Goal: Communication & Community: Connect with others

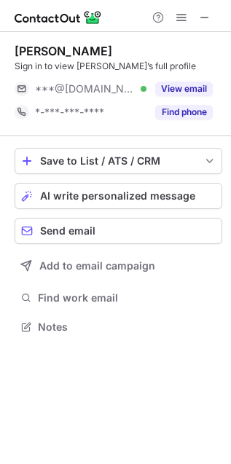
scroll to position [317, 231]
click at [87, 191] on span "AI write personalized message" at bounding box center [117, 196] width 155 height 12
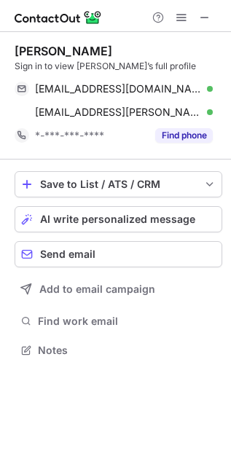
scroll to position [339, 231]
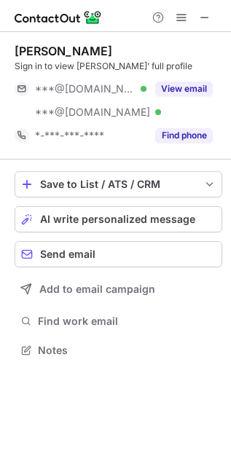
scroll to position [339, 231]
click at [75, 215] on span "AI write personalized message" at bounding box center [117, 219] width 155 height 12
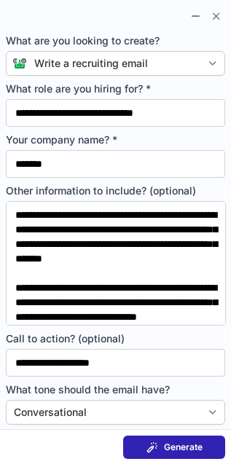
click at [157, 443] on span at bounding box center [152, 447] width 12 height 12
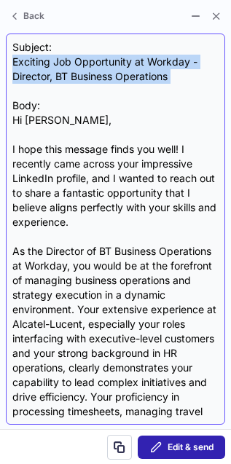
drag, startPoint x: 9, startPoint y: 60, endPoint x: 19, endPoint y: 90, distance: 31.3
click at [19, 90] on div "Subject: Exciting Job Opportunity at Workday - Director, BT Business Operations…" at bounding box center [115, 228] width 219 height 391
copy div "Exciting Job Opportunity at Workday - Director, BT Business Operations"
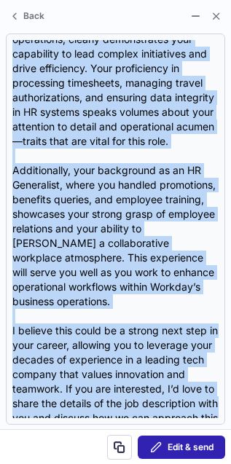
scroll to position [540, 0]
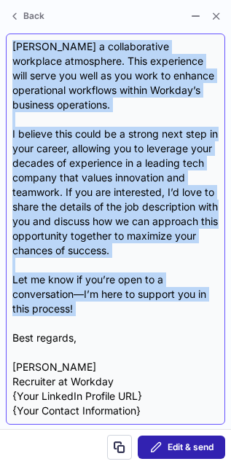
drag, startPoint x: 12, startPoint y: 121, endPoint x: 98, endPoint y: 326, distance: 222.2
click at [98, 326] on div "Subject: Exciting Job Opportunity at Workday - Director, BT Business Operations…" at bounding box center [115, 229] width 206 height 378
copy div "Hi Cathy, I hope this message finds you well! I recently came across your impre…"
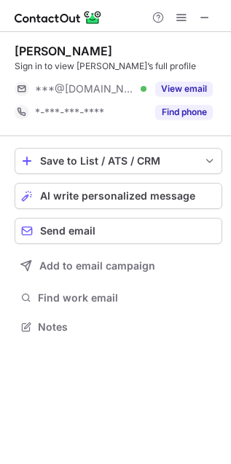
scroll to position [317, 231]
click at [151, 197] on span "AI write personalized message" at bounding box center [117, 196] width 155 height 12
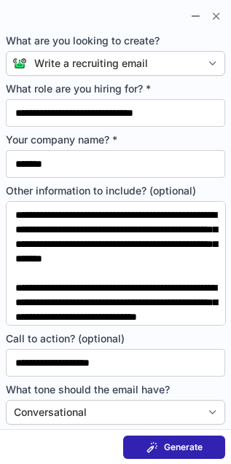
click at [181, 442] on span "Generate" at bounding box center [183, 447] width 39 height 12
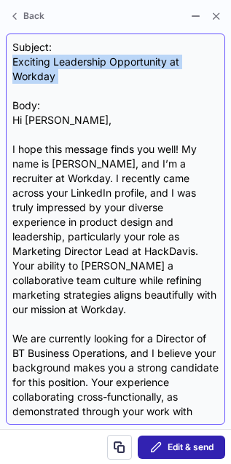
drag, startPoint x: 13, startPoint y: 66, endPoint x: 24, endPoint y: 98, distance: 34.5
click at [24, 98] on div "Subject: Exciting Leadership Opportunity at Workday Body: Hi Jessica, I hope th…" at bounding box center [115, 229] width 206 height 378
copy div "Exciting Leadership Opportunity at Workday"
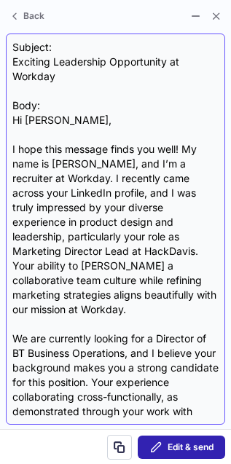
click at [27, 135] on div "Subject: Exciting Leadership Opportunity at Workday Body: Hi Jessica, I hope th…" at bounding box center [115, 229] width 206 height 378
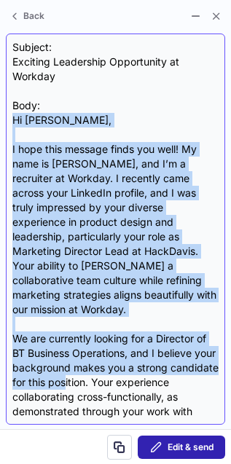
drag, startPoint x: 12, startPoint y: 124, endPoint x: 119, endPoint y: 368, distance: 266.8
click at [119, 368] on div "Subject: Exciting Leadership Opportunity at Workday Body: Hi Jessica, I hope th…" at bounding box center [115, 229] width 206 height 378
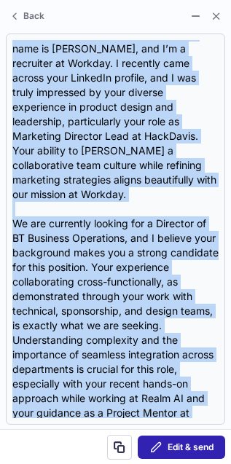
scroll to position [0, 0]
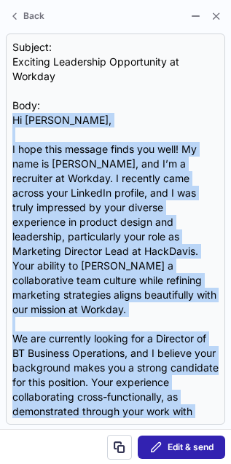
drag, startPoint x: 165, startPoint y: 290, endPoint x: -1, endPoint y: 118, distance: 239.0
click at [0, 118] on html "Jessica Chu Sign in to view Jessica’s full profile ***@gmail.com Verified View …" at bounding box center [115, 232] width 231 height 464
copy div "Hi Jessica, I hope this message finds you well! My name is Thomas Peff, and I’m…"
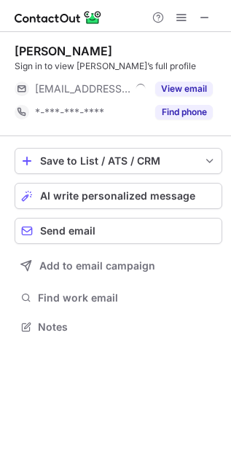
scroll to position [317, 231]
click at [87, 191] on span "AI write personalized message" at bounding box center [117, 196] width 155 height 12
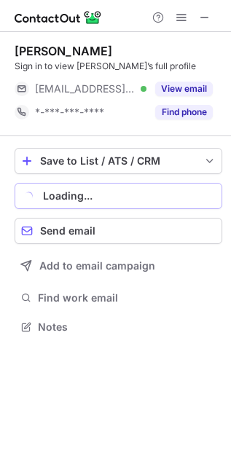
click at [87, 191] on div "Loading..." at bounding box center [129, 196] width 173 height 12
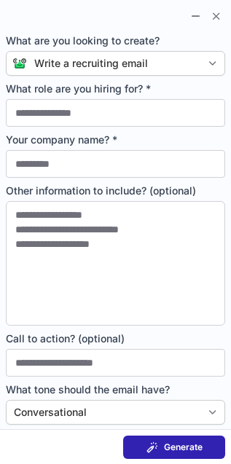
type input "**********"
type input "*******"
type textarea "**********"
type input "**********"
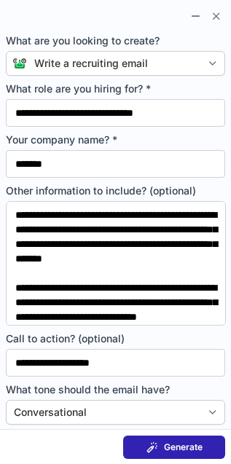
click at [154, 445] on span at bounding box center [152, 447] width 12 height 12
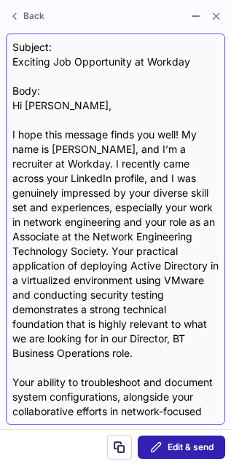
click at [15, 68] on div "Subject: Exciting Job Opportunity at Workday Body: Hi Miguel, I hope this messa…" at bounding box center [115, 229] width 206 height 378
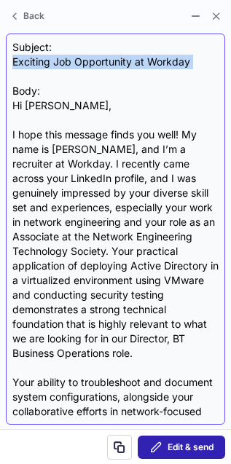
click at [15, 68] on div "Subject: Exciting Job Opportunity at Workday Body: Hi Miguel, I hope this messa…" at bounding box center [115, 229] width 206 height 378
copy div "Exciting Job Opportunity at Workday"
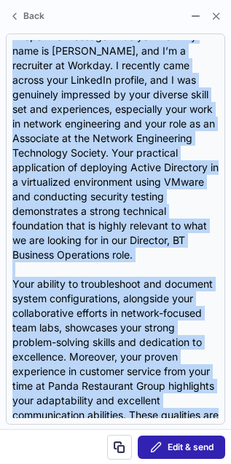
scroll to position [627, 0]
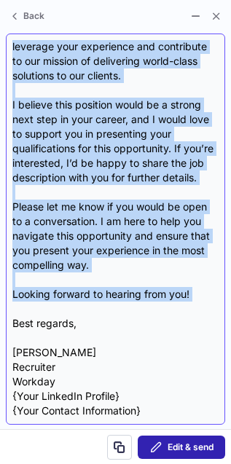
drag, startPoint x: 9, startPoint y: 106, endPoint x: 80, endPoint y: 309, distance: 215.3
click at [80, 309] on div "Subject: Exciting Job Opportunity at Workday Body: Hi Miguel, I hope this messa…" at bounding box center [115, 228] width 219 height 391
copy div "Hi Miguel, I hope this message finds you well! My name is Thomas Peff, and I’m …"
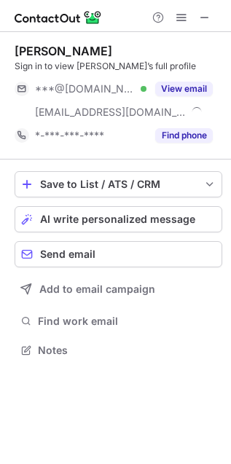
scroll to position [339, 231]
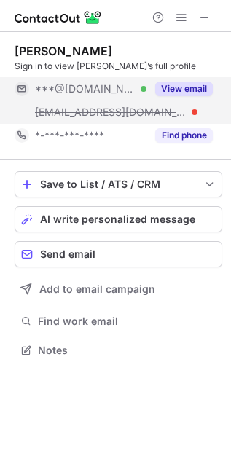
click at [177, 84] on button "View email" at bounding box center [184, 89] width 58 height 15
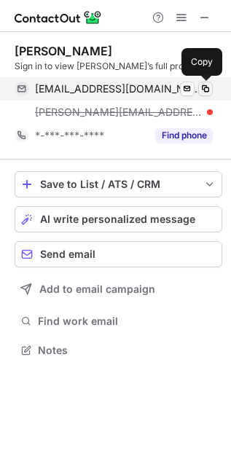
click at [208, 92] on span at bounding box center [206, 89] width 12 height 12
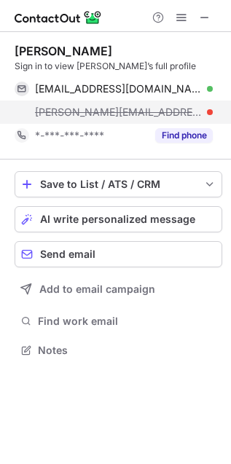
click at [212, 113] on div at bounding box center [210, 112] width 6 height 6
click at [204, 106] on div "carmela@siliconvalleycommerce.com" at bounding box center [124, 112] width 178 height 13
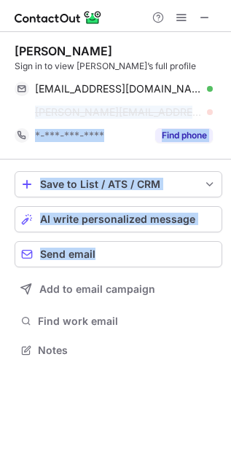
drag, startPoint x: 204, startPoint y: 106, endPoint x: 138, endPoint y: 234, distance: 143.9
click at [138, 234] on div "Carmela Baraquiel Sign in to view Carmela’s full profile carmelabaraquiel84@gma…" at bounding box center [115, 202] width 231 height 340
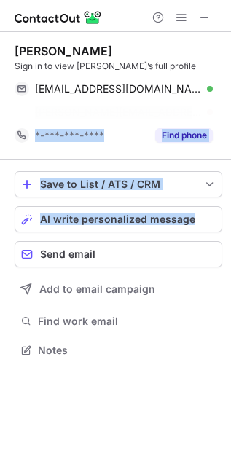
click at [138, 234] on div "Save to List / ATS / CRM List Select Lever Connect Greenhouse Connect Salesforc…" at bounding box center [119, 265] width 208 height 213
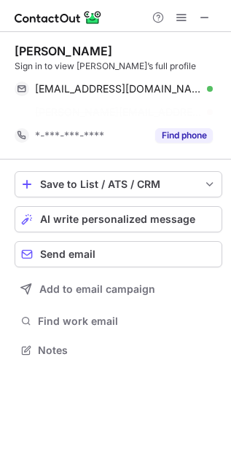
scroll to position [317, 231]
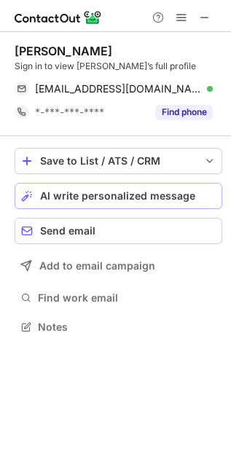
click at [151, 191] on span "AI write personalized message" at bounding box center [117, 196] width 155 height 12
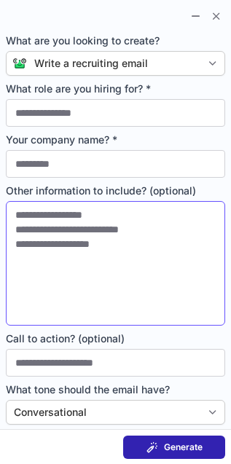
type input "**********"
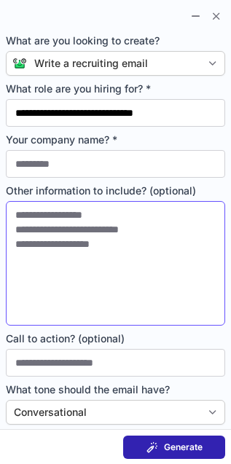
type input "*******"
type textarea "**********"
type input "**********"
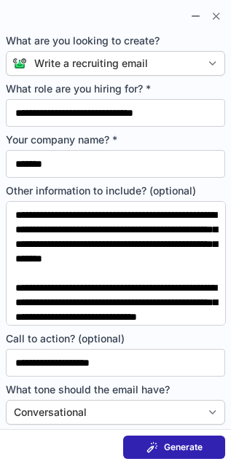
click at [158, 441] on div "Generate" at bounding box center [174, 447] width 56 height 12
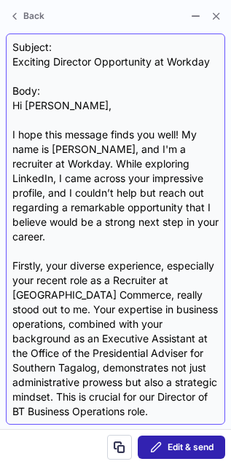
click at [15, 53] on div "Subject: Exciting Director Opportunity at Workday Body: Hi Carmela, I hope this…" at bounding box center [115, 229] width 206 height 378
click at [12, 60] on div "Subject: Exciting Director Opportunity at Workday Body: Hi Carmela, I hope this…" at bounding box center [115, 229] width 206 height 378
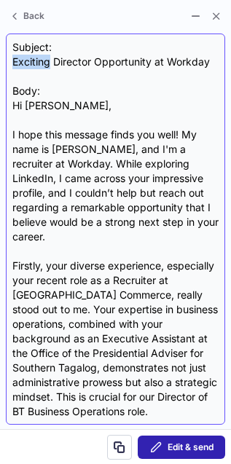
click at [12, 60] on div "Subject: Exciting Director Opportunity at Workday Body: Hi Carmela, I hope this…" at bounding box center [115, 229] width 206 height 378
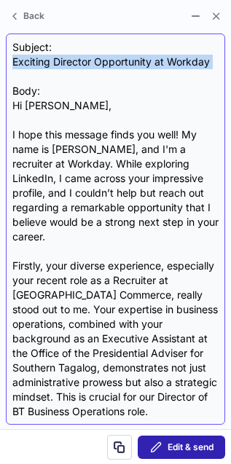
click at [12, 60] on div "Subject: Exciting Director Opportunity at Workday Body: Hi Carmela, I hope this…" at bounding box center [115, 229] width 206 height 378
copy div "Exciting Director Opportunity at Workday"
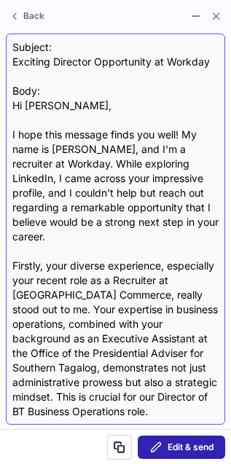
click at [9, 111] on div "Subject: Exciting Director Opportunity at Workday Body: Hi Carmela, I hope this…" at bounding box center [115, 228] width 219 height 391
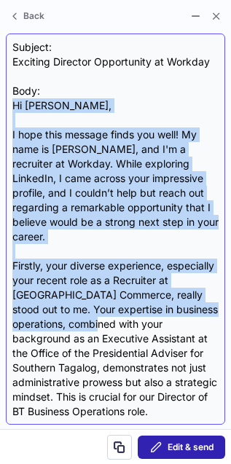
drag, startPoint x: 9, startPoint y: 111, endPoint x: 103, endPoint y: 318, distance: 228.1
click at [103, 318] on div "Subject: Exciting Director Opportunity at Workday Body: Hi Carmela, I hope this…" at bounding box center [115, 228] width 219 height 391
click at [103, 318] on div "Subject: Exciting Director Opportunity at Workday Body: Hi Carmela, I hope this…" at bounding box center [115, 229] width 206 height 378
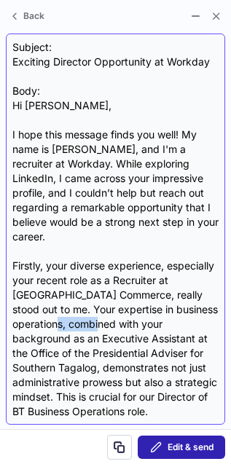
click at [103, 318] on div "Subject: Exciting Director Opportunity at Workday Body: Hi Carmela, I hope this…" at bounding box center [115, 229] width 206 height 378
click at [106, 344] on div "Subject: Exciting Director Opportunity at Workday Body: Hi Carmela, I hope this…" at bounding box center [115, 229] width 206 height 378
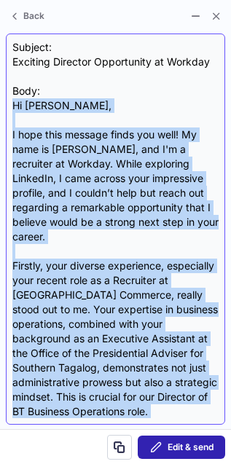
drag, startPoint x: 9, startPoint y: 111, endPoint x: 47, endPoint y: 412, distance: 303.1
click at [47, 412] on div "Subject: Exciting Director Opportunity at Workday Body: Hi Carmela, I hope this…" at bounding box center [115, 228] width 219 height 391
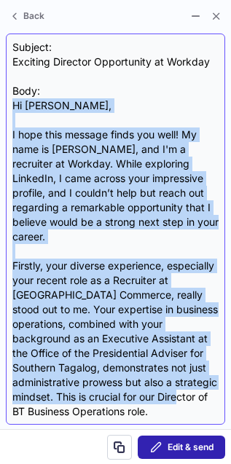
click at [47, 412] on div "Subject: Exciting Director Opportunity at Workday Body: Hi Carmela, I hope this…" at bounding box center [115, 229] width 206 height 378
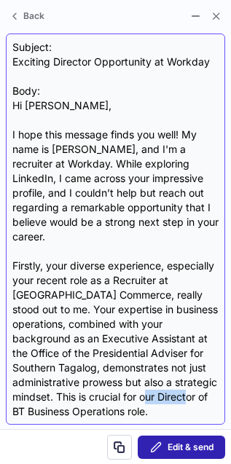
click at [47, 412] on div "Subject: Exciting Director Opportunity at Workday Body: Hi Carmela, I hope this…" at bounding box center [115, 229] width 206 height 378
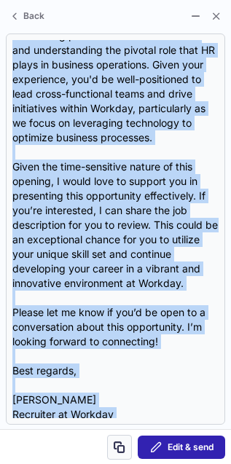
scroll to position [481, 0]
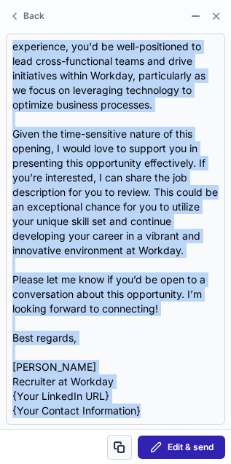
drag, startPoint x: 60, startPoint y: 412, endPoint x: 125, endPoint y: 443, distance: 71.0
click at [125, 443] on div "Back Subject: Exciting Director Opportunity at Workday Body: Hi Carmela, I hope…" at bounding box center [115, 232] width 231 height 464
click at [125, 443] on span at bounding box center [120, 447] width 12 height 12
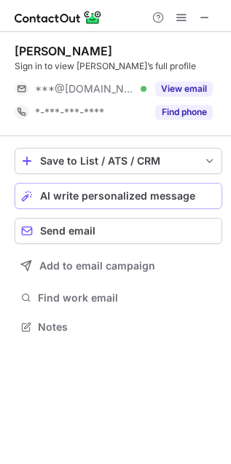
scroll to position [317, 231]
click at [110, 200] on span "AI write personalized message" at bounding box center [117, 196] width 155 height 12
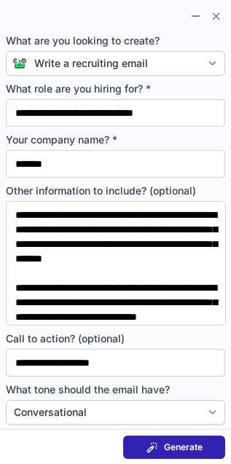
click at [150, 441] on span at bounding box center [152, 447] width 12 height 12
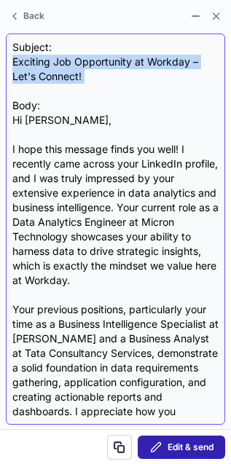
drag, startPoint x: 6, startPoint y: 63, endPoint x: 18, endPoint y: 86, distance: 26.4
click at [18, 86] on div "Subject: Exciting Job Opportunity at Workday – Let's Connect! Body: Hi Kalyani,…" at bounding box center [115, 228] width 219 height 391
copy div "Exciting Job Opportunity at Workday – Let's Connect!"
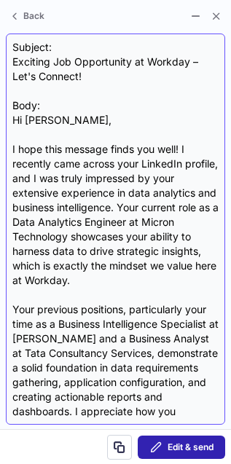
click at [11, 111] on div "Subject: Exciting Job Opportunity at Workday – Let's Connect! Body: Hi Kalyani,…" at bounding box center [115, 228] width 219 height 391
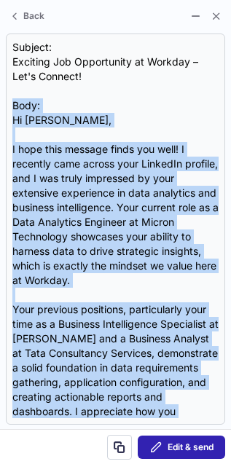
drag, startPoint x: 11, startPoint y: 111, endPoint x: 15, endPoint y: 467, distance: 356.8
click at [15, 464] on html "Kalyani Nyalkalkar Sign in to view Kalyani’s full profile ***@gmail.com Verifie…" at bounding box center [115, 232] width 231 height 464
click at [128, 442] on button at bounding box center [119, 447] width 25 height 25
click at [119, 443] on span at bounding box center [120, 447] width 12 height 12
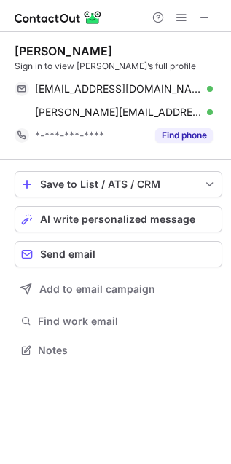
scroll to position [339, 231]
click at [88, 222] on span "AI write personalized message" at bounding box center [117, 219] width 155 height 12
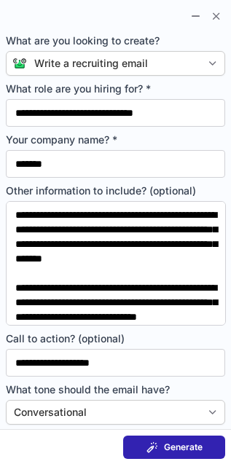
click at [154, 430] on section "Generate" at bounding box center [115, 446] width 231 height 35
click at [154, 435] on button "Generate" at bounding box center [174, 446] width 102 height 23
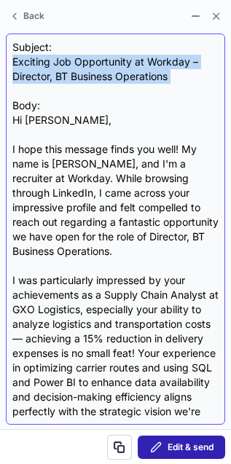
drag, startPoint x: 15, startPoint y: 60, endPoint x: 18, endPoint y: 90, distance: 30.0
click at [18, 90] on div "Subject: Exciting Job Opportunity at Workday – Director, BT Business Operations…" at bounding box center [115, 229] width 206 height 378
copy div "Exciting Job Opportunity at Workday – Director, BT Business Operations"
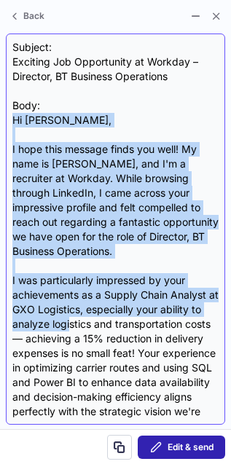
drag, startPoint x: 11, startPoint y: 126, endPoint x: 70, endPoint y: 317, distance: 200.4
click at [70, 317] on div "Subject: Exciting Job Opportunity at Workday – Director, BT Business Operations…" at bounding box center [115, 228] width 219 height 391
click at [70, 317] on div "Subject: Exciting Job Opportunity at Workday – Director, BT Business Operations…" at bounding box center [115, 229] width 206 height 378
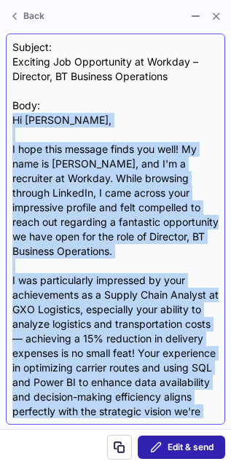
drag, startPoint x: 11, startPoint y: 122, endPoint x: 121, endPoint y: 413, distance: 310.7
click at [121, 413] on div "Subject: Exciting Job Opportunity at Workday – Director, BT Business Operations…" at bounding box center [115, 228] width 219 height 391
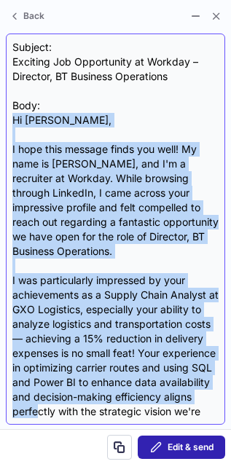
click at [121, 413] on div "Subject: Exciting Job Opportunity at Workday – Director, BT Business Operations…" at bounding box center [115, 229] width 206 height 378
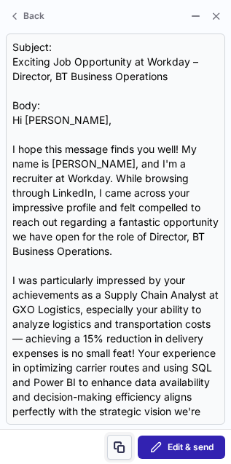
click at [114, 445] on span at bounding box center [120, 447] width 12 height 12
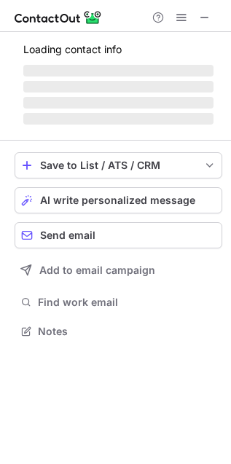
scroll to position [317, 231]
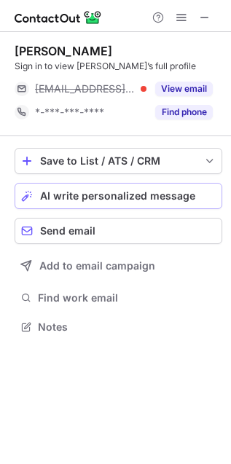
click at [74, 195] on span "AI write personalized message" at bounding box center [117, 196] width 155 height 12
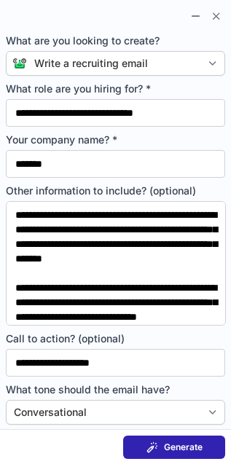
click at [151, 442] on span at bounding box center [152, 447] width 12 height 12
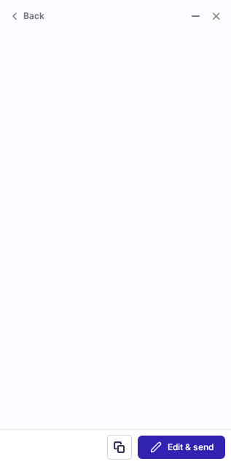
scroll to position [6, 7]
click at [13, 18] on span at bounding box center [15, 16] width 12 height 12
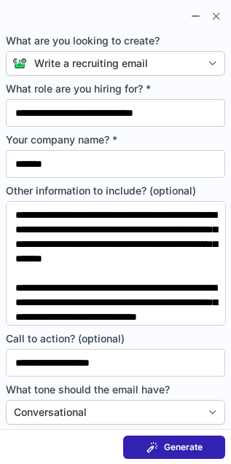
click at [154, 449] on span at bounding box center [152, 447] width 12 height 12
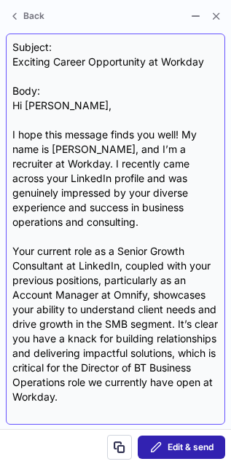
click at [9, 63] on div "Subject: Exciting Career Opportunity at Workday Body: Hi [PERSON_NAME], I hope …" at bounding box center [115, 228] width 219 height 391
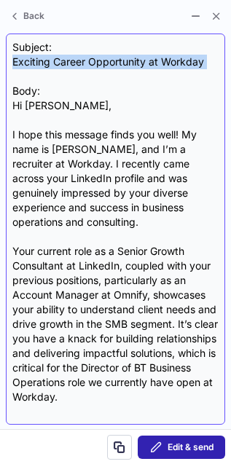
click at [9, 63] on div "Subject: Exciting Career Opportunity at Workday Body: Hi [PERSON_NAME], I hope …" at bounding box center [115, 228] width 219 height 391
copy div "Exciting Career Opportunity at Workday"
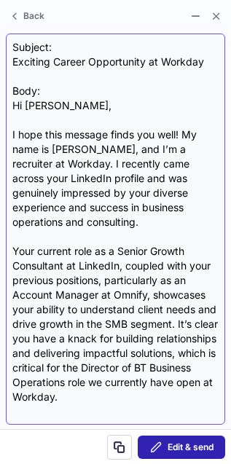
click at [9, 103] on div "Subject: Exciting Career Opportunity at Workday Body: Hi [PERSON_NAME], I hope …" at bounding box center [115, 228] width 219 height 391
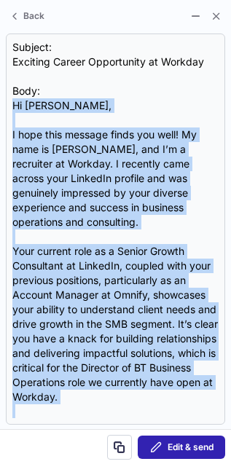
drag, startPoint x: 9, startPoint y: 103, endPoint x: 16, endPoint y: 488, distance: 384.5
click at [16, 464] on html "[PERSON_NAME] Sign in to view [PERSON_NAME]’s full profile *-***-***-**** Find …" at bounding box center [115, 232] width 231 height 464
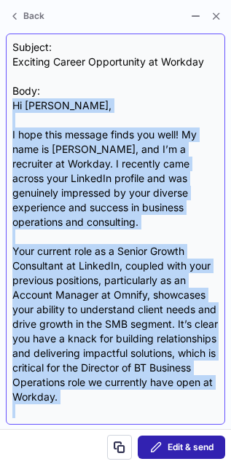
click at [77, 401] on div "Subject: Exciting Career Opportunity at Workday Body: Hi [PERSON_NAME], I hope …" at bounding box center [115, 229] width 206 height 378
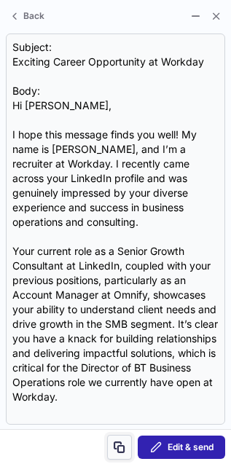
click at [117, 446] on span at bounding box center [120, 447] width 12 height 12
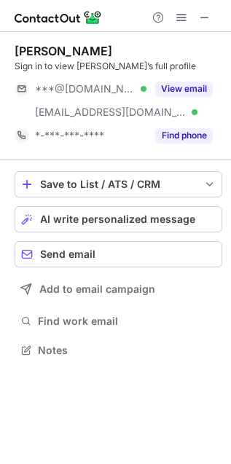
scroll to position [339, 231]
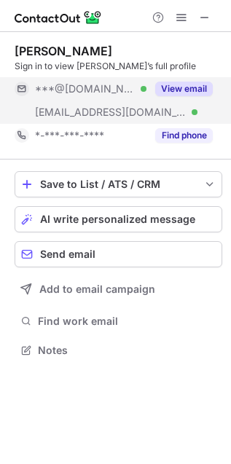
click at [173, 85] on button "View email" at bounding box center [184, 89] width 58 height 15
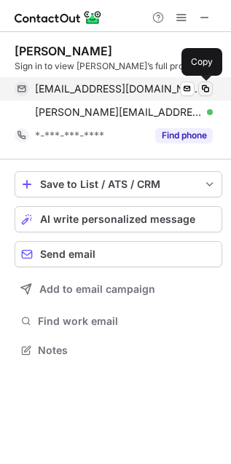
click at [201, 83] on span at bounding box center [206, 89] width 12 height 12
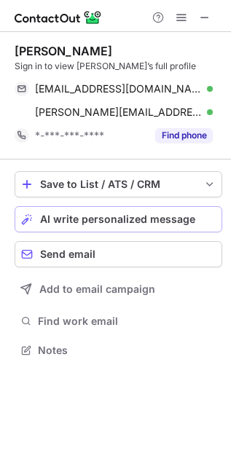
click at [114, 209] on button "AI write personalized message" at bounding box center [119, 219] width 208 height 26
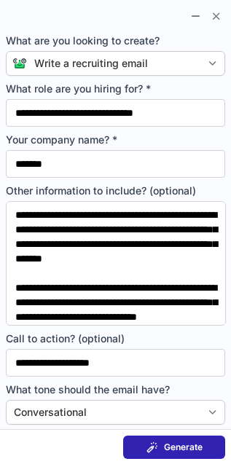
click at [166, 437] on button "Generate" at bounding box center [174, 446] width 102 height 23
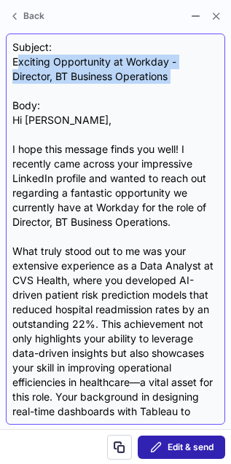
drag, startPoint x: 16, startPoint y: 67, endPoint x: 23, endPoint y: 91, distance: 24.9
click at [23, 91] on div "Subject: Exciting Opportunity at Workday - Director, BT Business Operations Bod…" at bounding box center [115, 229] width 206 height 378
drag, startPoint x: 9, startPoint y: 60, endPoint x: 17, endPoint y: 92, distance: 32.9
click at [17, 92] on div "Subject: Exciting Opportunity at Workday - Director, BT Business Operations Bod…" at bounding box center [115, 228] width 219 height 391
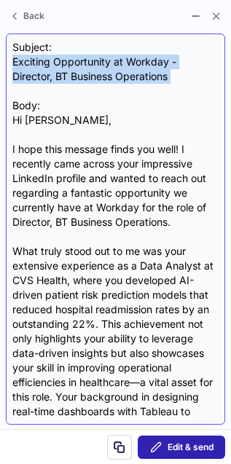
copy div "Exciting Opportunity at Workday - Director, BT Business Operations"
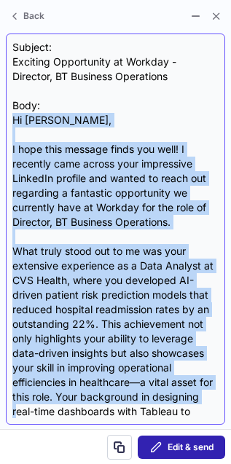
drag, startPoint x: 8, startPoint y: 127, endPoint x: 70, endPoint y: 410, distance: 289.2
click at [70, 410] on div "Subject: Exciting Opportunity at Workday - Director, BT Business Operations Bod…" at bounding box center [115, 228] width 219 height 391
click at [70, 410] on div "Subject: Exciting Opportunity at Workday - Director, BT Business Operations Bod…" at bounding box center [115, 229] width 206 height 378
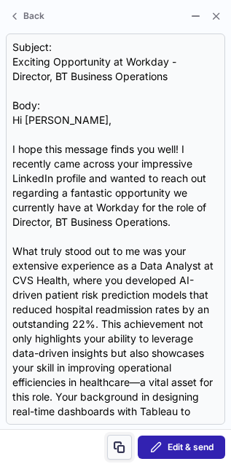
click at [120, 438] on button at bounding box center [119, 447] width 25 height 25
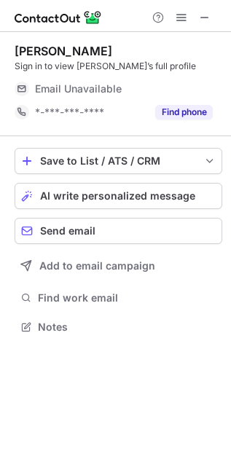
scroll to position [317, 231]
click at [126, 194] on span "AI write personalized message" at bounding box center [117, 196] width 155 height 12
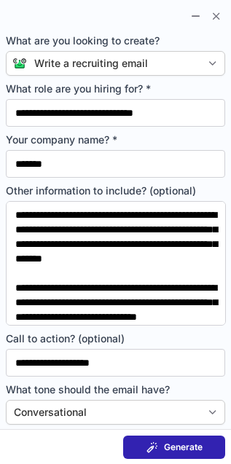
scroll to position [6, 7]
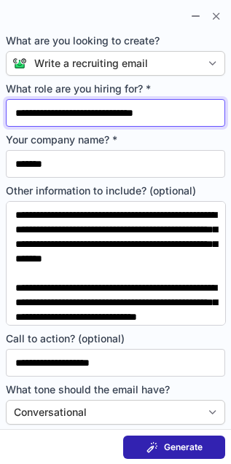
click at [84, 114] on input "**********" at bounding box center [115, 113] width 219 height 28
paste input "text"
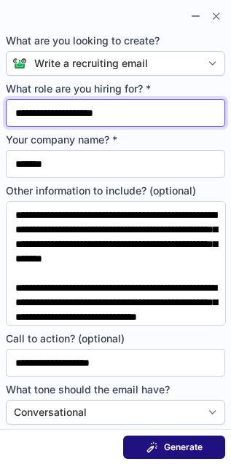
type input "**********"
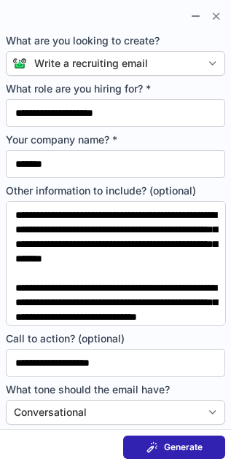
click at [159, 445] on div "Generate" at bounding box center [174, 447] width 56 height 12
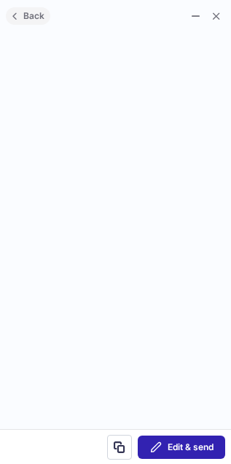
click at [17, 11] on span at bounding box center [15, 16] width 12 height 12
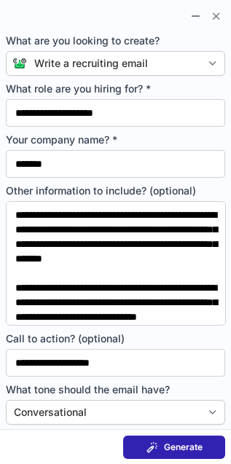
click at [186, 446] on span "Generate" at bounding box center [183, 447] width 39 height 12
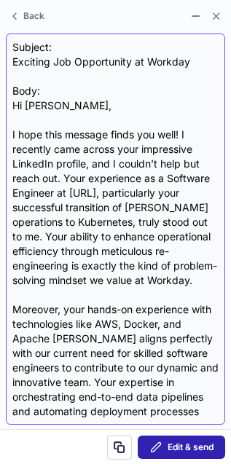
click at [8, 62] on div "Subject: Exciting Job Opportunity at Workday Body: Hi Abhinav, I hope this mess…" at bounding box center [115, 228] width 219 height 391
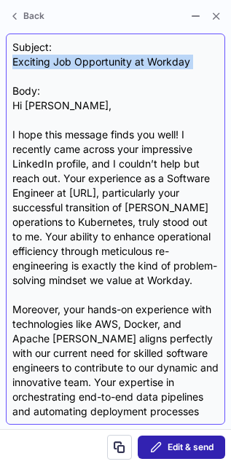
click at [8, 62] on div "Subject: Exciting Job Opportunity at Workday Body: Hi Abhinav, I hope this mess…" at bounding box center [115, 228] width 219 height 391
copy div "Exciting Job Opportunity at Workday"
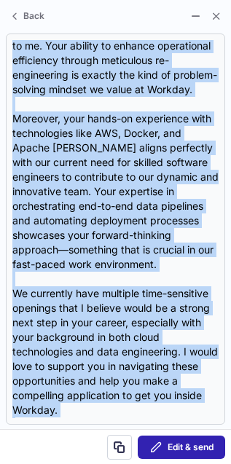
scroll to position [438, 0]
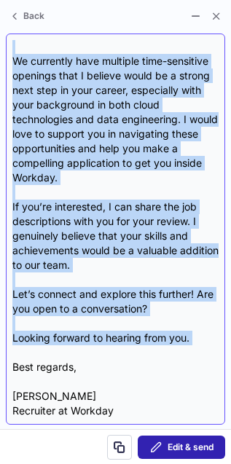
drag, startPoint x: 12, startPoint y: 106, endPoint x: 102, endPoint y: 360, distance: 270.1
click at [102, 360] on div "Subject: Exciting Job Opportunity at Workday Body: Hi Abhinav, I hope this mess…" at bounding box center [115, 229] width 206 height 378
copy div "Hi Abhinav, I hope this message finds you well! I recently came across your imp…"
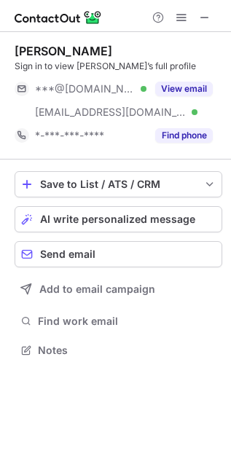
scroll to position [339, 231]
click at [99, 213] on span "AI write personalized message" at bounding box center [117, 219] width 155 height 12
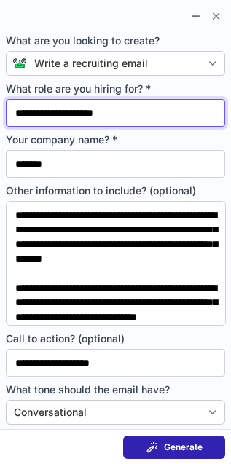
click at [99, 111] on input "**********" at bounding box center [115, 113] width 219 height 28
paste input "**********"
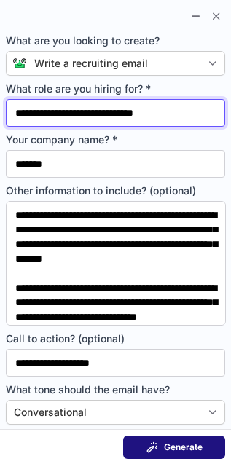
type input "**********"
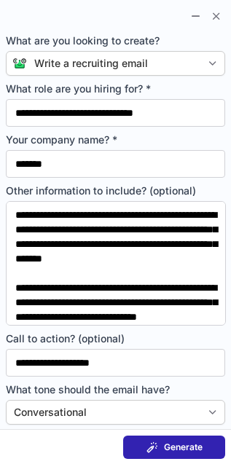
click at [166, 448] on span "Generate" at bounding box center [183, 447] width 39 height 12
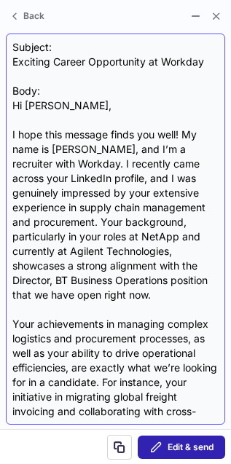
click at [12, 66] on div "Subject: Exciting Career Opportunity at Workday Body: Hi Helen, I hope this mes…" at bounding box center [115, 229] width 206 height 378
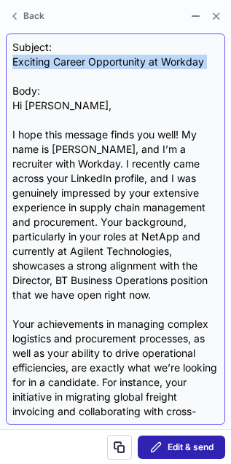
click at [12, 66] on div "Subject: Exciting Career Opportunity at Workday Body: Hi Helen, I hope this mes…" at bounding box center [115, 229] width 206 height 378
copy div "Exciting Career Opportunity at Workday"
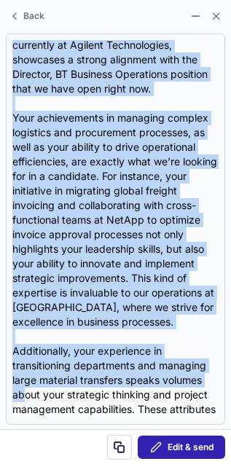
scroll to position [583, 0]
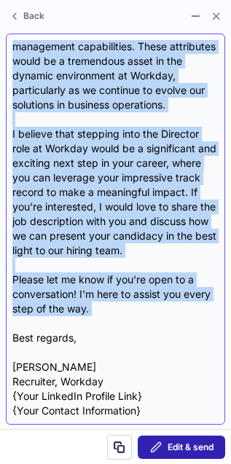
drag, startPoint x: 11, startPoint y: 106, endPoint x: 89, endPoint y: 326, distance: 234.0
click at [89, 326] on div "Subject: Exciting Career Opportunity at Workday Body: Hi Helen, I hope this mes…" at bounding box center [115, 228] width 219 height 391
copy div "Hi Helen, I hope this message finds you well! My name is Thomas Peff, and I’m a…"
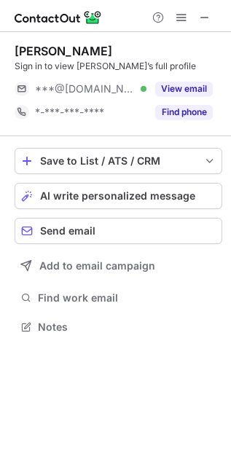
scroll to position [317, 231]
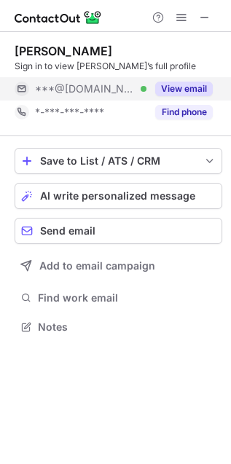
click at [197, 95] on button "View email" at bounding box center [184, 89] width 58 height 15
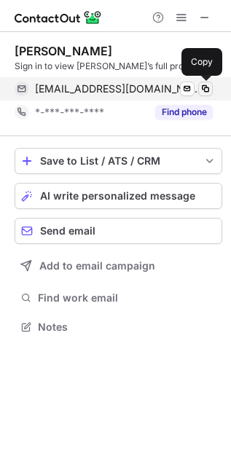
click at [206, 85] on span at bounding box center [206, 89] width 12 height 12
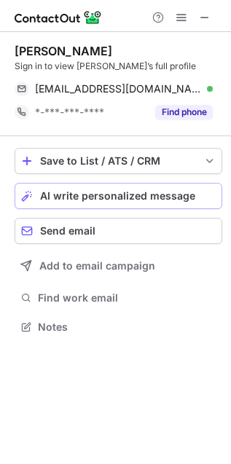
click at [80, 195] on span "AI write personalized message" at bounding box center [117, 196] width 155 height 12
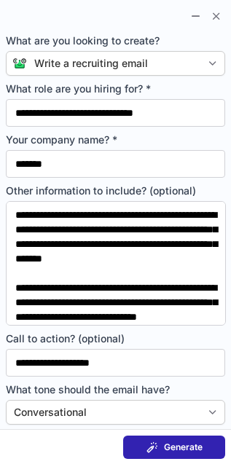
click at [155, 438] on button "Generate" at bounding box center [174, 446] width 102 height 23
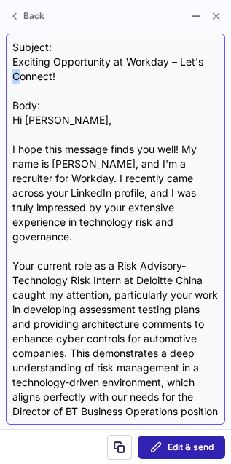
drag, startPoint x: 11, startPoint y: 70, endPoint x: 18, endPoint y: 74, distance: 8.1
click at [18, 74] on div "Subject: Exciting Opportunity at Workday – Let's Connect! Body: Hi [PERSON_NAME…" at bounding box center [115, 228] width 219 height 391
click at [18, 74] on div "Subject: Exciting Opportunity at Workday – Let's Connect! Body: Hi [PERSON_NAME…" at bounding box center [115, 229] width 206 height 378
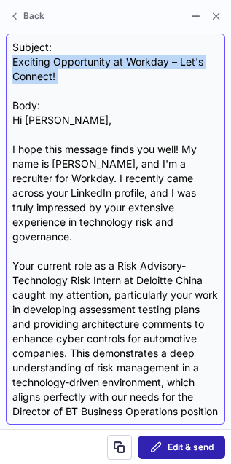
drag, startPoint x: 12, startPoint y: 66, endPoint x: 20, endPoint y: 92, distance: 27.4
click at [20, 92] on div "Subject: Exciting Opportunity at Workday – Let's Connect! Body: Hi [PERSON_NAME…" at bounding box center [115, 229] width 206 height 378
copy div "Exciting Opportunity at Workday – Let's Connect!"
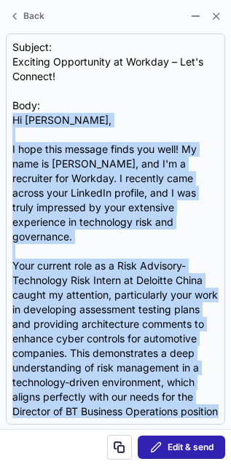
drag, startPoint x: 8, startPoint y: 117, endPoint x: 92, endPoint y: 575, distance: 465.6
click at [92, 464] on html "[PERSON_NAME] Sign in to view [PERSON_NAME]’s full profile [EMAIL_ADDRESS][DOMA…" at bounding box center [115, 232] width 231 height 464
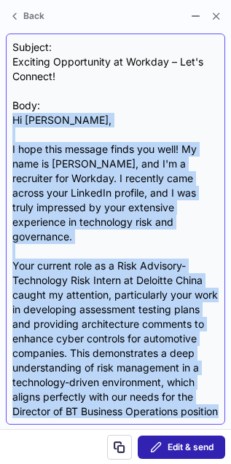
click at [13, 122] on div "Subject: Exciting Opportunity at Workday – Let's Connect! Body: Hi [PERSON_NAME…" at bounding box center [115, 229] width 206 height 378
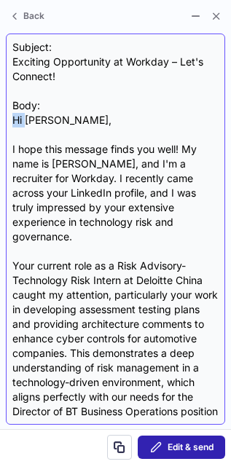
click at [13, 122] on div "Subject: Exciting Opportunity at Workday – Let's Connect! Body: Hi [PERSON_NAME…" at bounding box center [115, 229] width 206 height 378
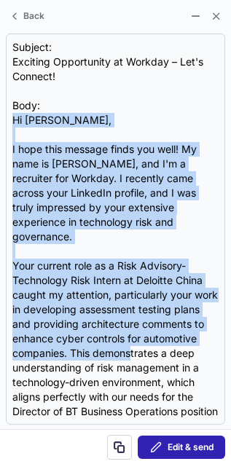
drag, startPoint x: 52, startPoint y: 359, endPoint x: 4, endPoint y: 119, distance: 244.9
click at [4, 119] on section "Subject: Exciting Opportunity at Workday – Let's Connect! Body: Hi [PERSON_NAME…" at bounding box center [115, 229] width 231 height 400
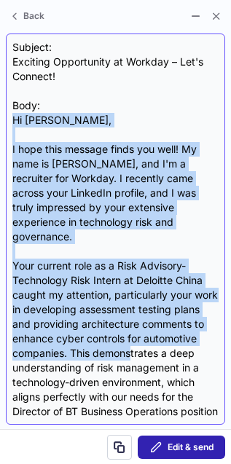
click at [18, 125] on div "Subject: Exciting Opportunity at Workday – Let's Connect! Body: Hi [PERSON_NAME…" at bounding box center [115, 229] width 206 height 378
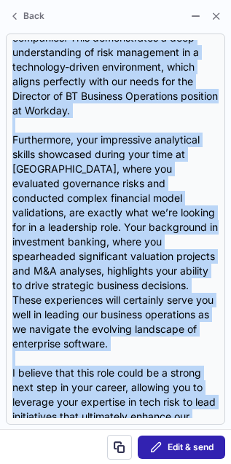
scroll to position [583, 0]
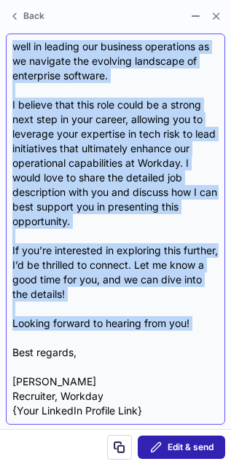
drag, startPoint x: 13, startPoint y: 124, endPoint x: 106, endPoint y: 322, distance: 218.6
click at [106, 322] on div "Subject: Exciting Opportunity at Workday – Let's Connect! Body: Hi [PERSON_NAME…" at bounding box center [115, 229] width 206 height 378
copy div "Lo Ipsumd, S amet cons adipisc elits doe temp! In utla et Dolore Magn, ali E'a …"
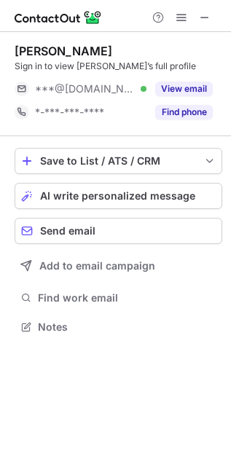
scroll to position [317, 231]
click at [76, 184] on button "AI write personalized message" at bounding box center [119, 196] width 208 height 26
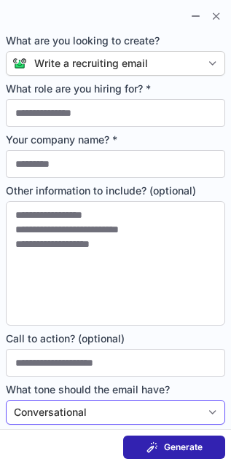
type input "**********"
type input "*******"
type textarea "**********"
type input "**********"
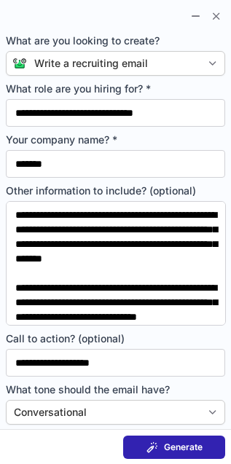
click at [172, 441] on span "Generate" at bounding box center [183, 447] width 39 height 12
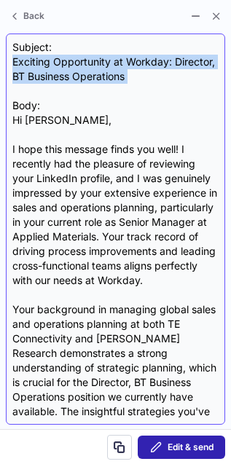
drag, startPoint x: 13, startPoint y: 64, endPoint x: 18, endPoint y: 93, distance: 29.6
click at [18, 93] on div "Subject: Exciting Opportunity at Workday: Director, BT Business Operations Body…" at bounding box center [115, 229] width 206 height 378
copy div "Exciting Opportunity at Workday: Director, BT Business Operations"
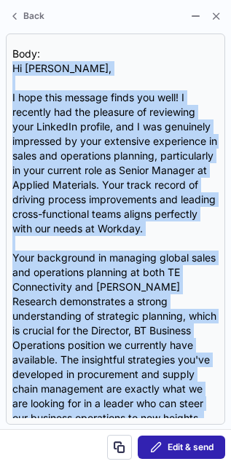
scroll to position [438, 0]
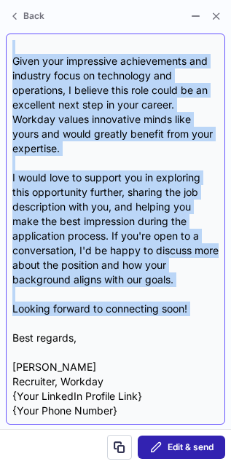
drag, startPoint x: 15, startPoint y: 119, endPoint x: 90, endPoint y: 326, distance: 220.7
click at [90, 326] on div "Subject: Exciting Opportunity at Workday: Director, BT Business Operations Body…" at bounding box center [115, 229] width 206 height 378
copy div "Hi [PERSON_NAME], I hope this message finds you well! I recently had the pleasu…"
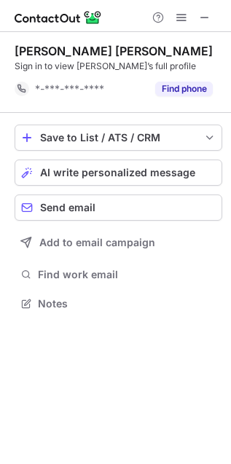
scroll to position [6, 7]
click at [103, 177] on span "AI write personalized message" at bounding box center [117, 173] width 155 height 12
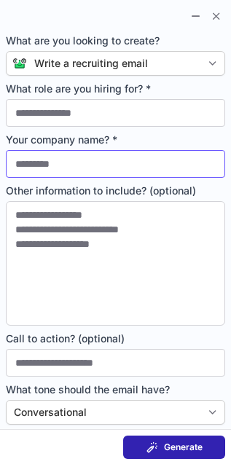
type input "**********"
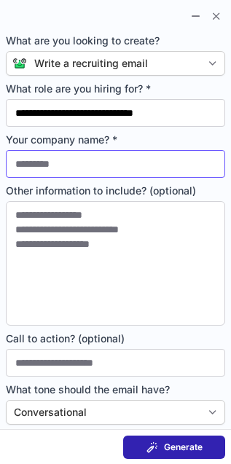
type input "*******"
type textarea "**********"
type input "**********"
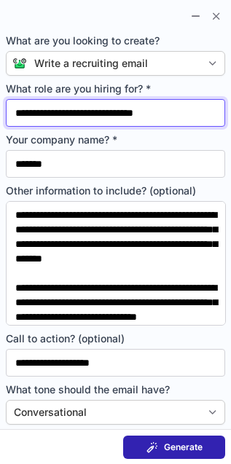
click at [85, 125] on input "**********" at bounding box center [115, 113] width 219 height 28
paste input "text"
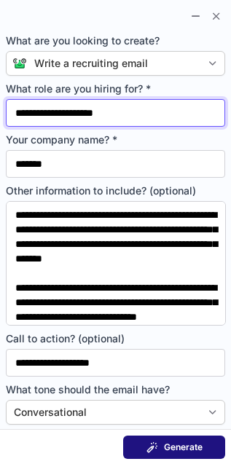
type input "**********"
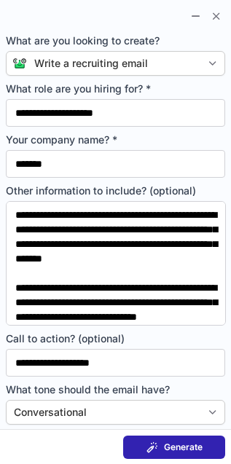
click at [162, 445] on div "Generate" at bounding box center [174, 447] width 56 height 12
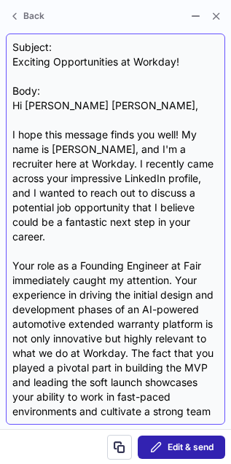
click at [16, 60] on div "Subject: Exciting Opportunities at Workday! Body: Hi Venkata Arun Satvik M., I …" at bounding box center [115, 229] width 206 height 378
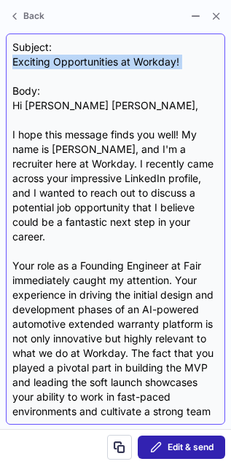
click at [16, 60] on div "Subject: Exciting Opportunities at Workday! Body: Hi Venkata Arun Satvik M., I …" at bounding box center [115, 229] width 206 height 378
copy div "Exciting Opportunities at Workday!"
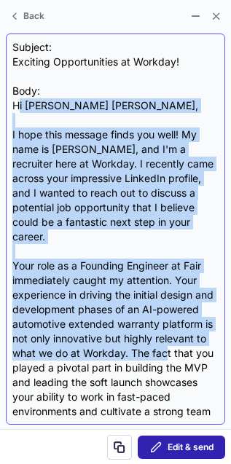
drag, startPoint x: 16, startPoint y: 110, endPoint x: 28, endPoint y: 360, distance: 250.8
click at [28, 360] on div "Subject: Exciting Opportunities at Workday! Body: Hi Venkata Arun Satvik M., I …" at bounding box center [115, 229] width 206 height 378
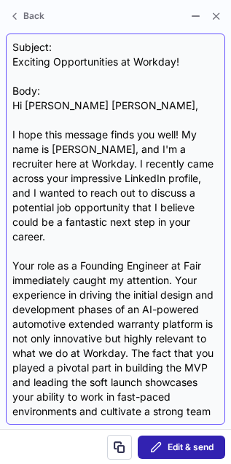
click at [15, 107] on div "Subject: Exciting Opportunities at Workday! Body: Hi Venkata Arun Satvik M., I …" at bounding box center [115, 229] width 206 height 378
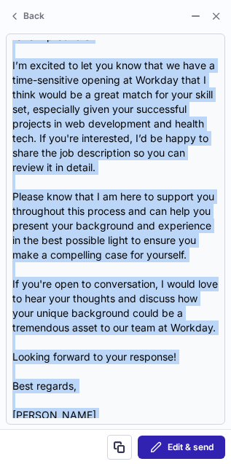
scroll to position [656, 0]
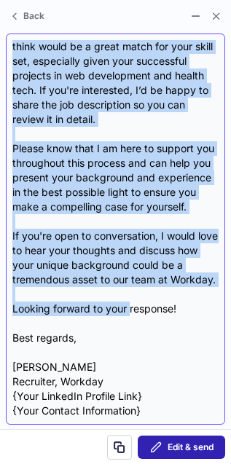
drag, startPoint x: 15, startPoint y: 107, endPoint x: 126, endPoint y: 315, distance: 236.2
click at [126, 315] on div "Subject: Exciting Opportunities at Workday! Body: Hi Venkata Arun Satvik M., I …" at bounding box center [115, 229] width 206 height 378
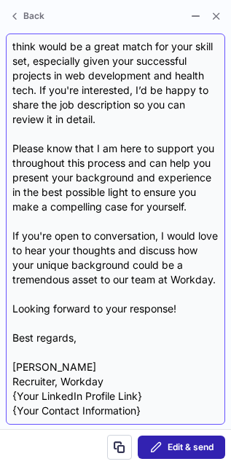
click at [181, 313] on div "Subject: Exciting Opportunities at Workday! Body: Hi Venkata Arun Satvik M., I …" at bounding box center [115, 229] width 206 height 378
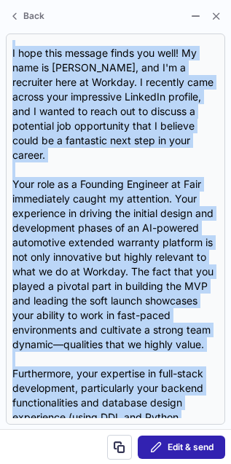
scroll to position [0, 0]
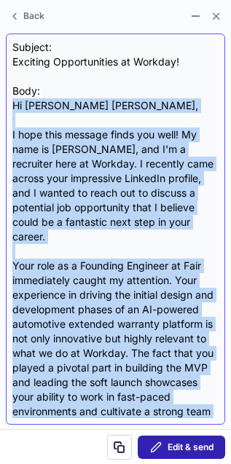
drag, startPoint x: 181, startPoint y: 313, endPoint x: 7, endPoint y: 103, distance: 272.6
click at [7, 103] on div "Subject: Exciting Opportunities at Workday! Body: Hi Venkata Arun Satvik M., I …" at bounding box center [115, 228] width 219 height 391
copy div "Hi Venkata Arun Satvik M., I hope this message finds you well! My name is Thoma…"
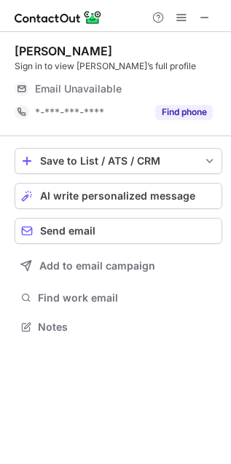
scroll to position [317, 231]
click at [63, 197] on span "AI write personalized message" at bounding box center [117, 196] width 155 height 12
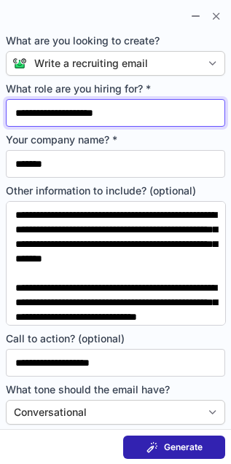
click at [88, 120] on input "**********" at bounding box center [115, 113] width 219 height 28
paste input "****"
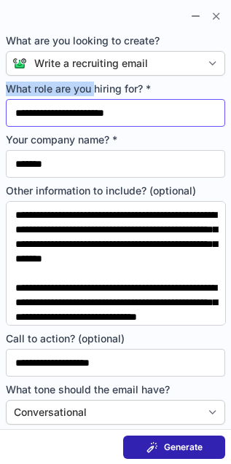
drag, startPoint x: 96, startPoint y: 92, endPoint x: 95, endPoint y: 106, distance: 13.1
click at [95, 106] on label "**********" at bounding box center [115, 104] width 219 height 45
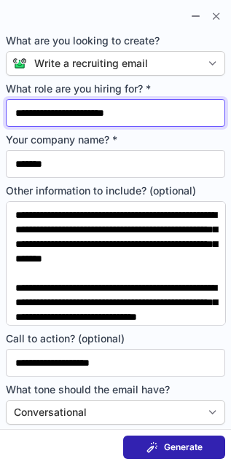
click at [95, 121] on input "**********" at bounding box center [115, 113] width 219 height 28
click at [58, 117] on input "**********" at bounding box center [115, 113] width 219 height 28
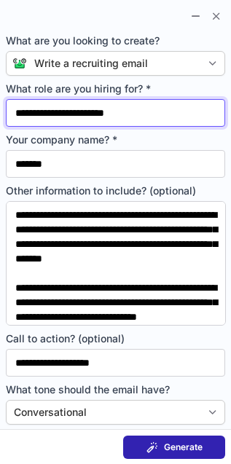
click at [58, 117] on input "**********" at bounding box center [115, 113] width 219 height 28
paste input "********"
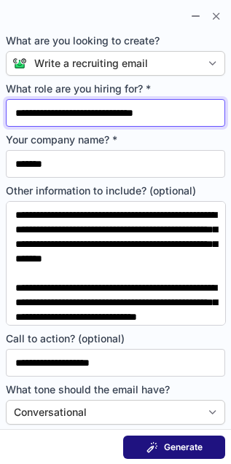
type input "**********"
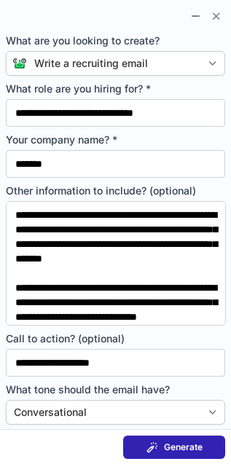
click at [151, 448] on span at bounding box center [152, 447] width 12 height 12
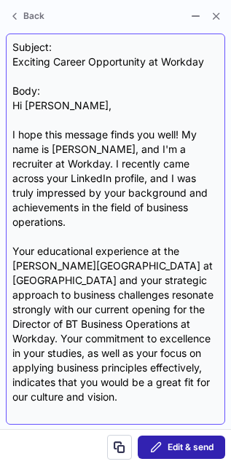
click at [15, 58] on div "Subject: Exciting Career Opportunity at Workday Body: Hi [PERSON_NAME], I hope …" at bounding box center [115, 229] width 206 height 378
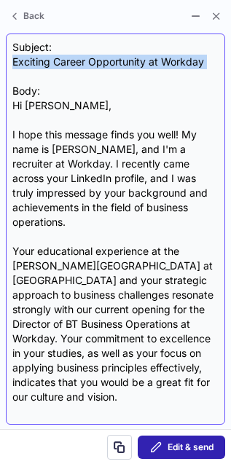
click at [15, 58] on div "Subject: Exciting Career Opportunity at Workday Body: Hi [PERSON_NAME], I hope …" at bounding box center [115, 229] width 206 height 378
copy div "Exciting Career Opportunity at Workday"
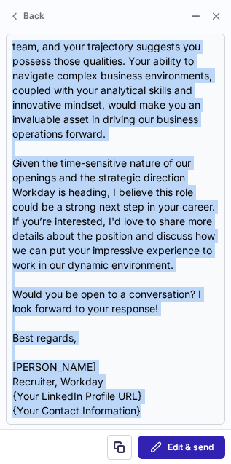
scroll to position [438, 0]
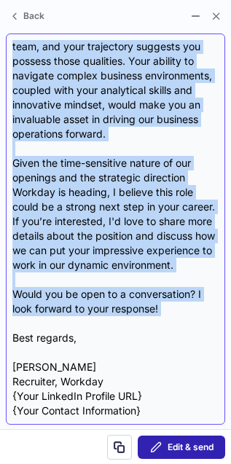
drag, startPoint x: 15, startPoint y: 102, endPoint x: 140, endPoint y: 323, distance: 253.7
click at [140, 323] on div "Subject: Exciting Career Opportunity at Workday Body: Hi [PERSON_NAME], I hope …" at bounding box center [115, 229] width 206 height 378
copy div "Hi [PERSON_NAME], I hope this message finds you well! My name is [PERSON_NAME],…"
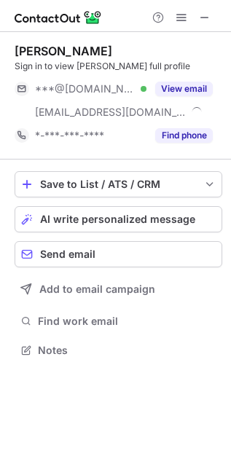
scroll to position [339, 231]
click at [98, 228] on button "AI write personalized message" at bounding box center [119, 219] width 208 height 26
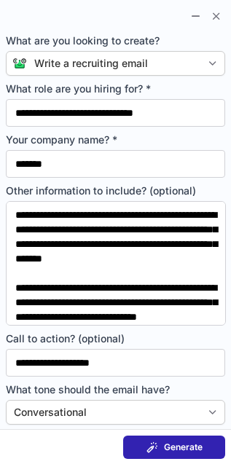
click at [157, 432] on section "Generate" at bounding box center [115, 446] width 231 height 35
click at [157, 439] on button "Generate" at bounding box center [174, 446] width 102 height 23
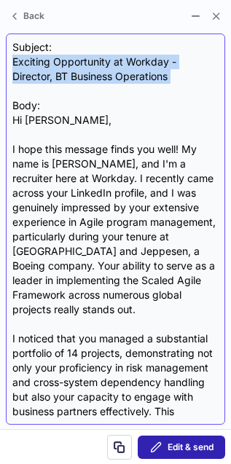
drag, startPoint x: 11, startPoint y: 62, endPoint x: 13, endPoint y: 91, distance: 29.2
click at [13, 91] on div "Subject: Exciting Opportunity at Workday - Director, BT Business Operations Bod…" at bounding box center [115, 228] width 219 height 391
copy div "Exciting Opportunity at Workday - Director, BT Business Operations"
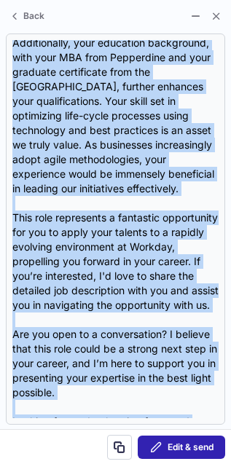
scroll to position [583, 0]
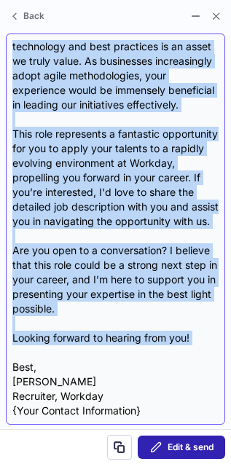
drag, startPoint x: 15, startPoint y: 114, endPoint x: 99, endPoint y: 359, distance: 259.5
click at [99, 359] on div "Subject: Exciting Opportunity at Workday - Director, BT Business Operations Bod…" at bounding box center [115, 229] width 206 height 378
copy div "Hi Keith, I hope this message finds you well! My name is Thomas Peff, and I'm a…"
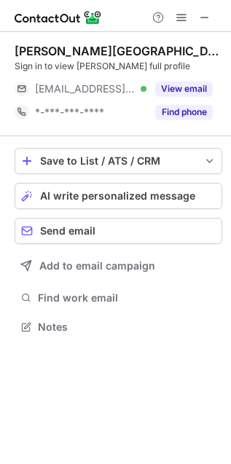
scroll to position [317, 231]
click at [81, 195] on span "AI write personalized message" at bounding box center [117, 196] width 155 height 12
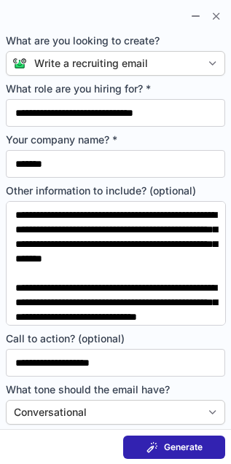
click at [144, 443] on button "Generate" at bounding box center [174, 446] width 102 height 23
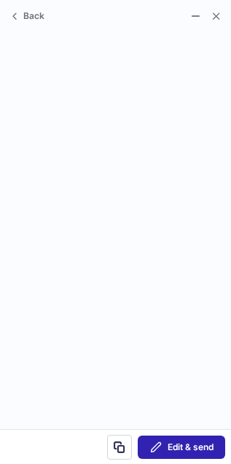
click at [12, 29] on section at bounding box center [115, 229] width 231 height 400
click at [12, 12] on span at bounding box center [15, 16] width 12 height 12
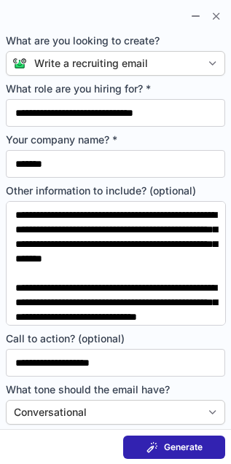
click at [184, 439] on button "Generate" at bounding box center [174, 446] width 102 height 23
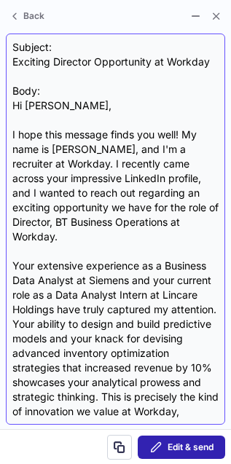
click at [12, 66] on div "Subject: Exciting Director Opportunity at Workday Body: Hi [PERSON_NAME], I hop…" at bounding box center [115, 229] width 206 height 378
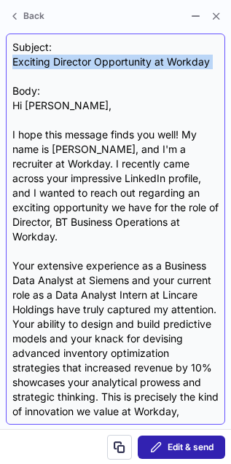
click at [12, 66] on div "Subject: Exciting Director Opportunity at Workday Body: Hi [PERSON_NAME], I hop…" at bounding box center [115, 229] width 206 height 378
copy div "Exciting Director Opportunity at Workday"
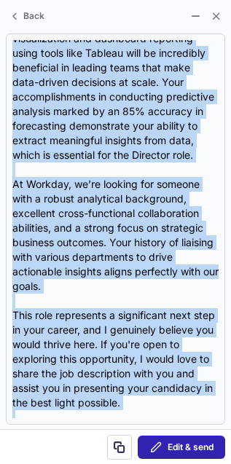
scroll to position [627, 0]
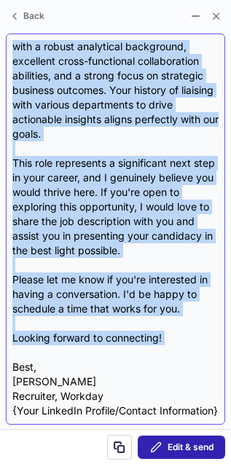
drag, startPoint x: 11, startPoint y: 107, endPoint x: 100, endPoint y: 339, distance: 248.3
click at [100, 339] on div "Subject: Exciting Director Opportunity at Workday Body: Hi [PERSON_NAME], I hop…" at bounding box center [115, 228] width 219 height 391
copy div "Hi [PERSON_NAME], I hope this message finds you well! My name is [PERSON_NAME],…"
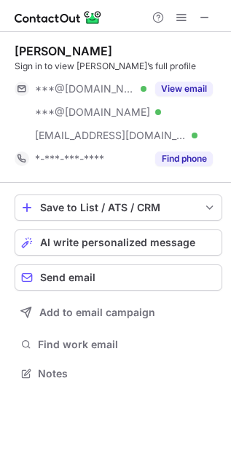
scroll to position [364, 231]
click at [82, 230] on button "AI write personalized message" at bounding box center [119, 242] width 208 height 26
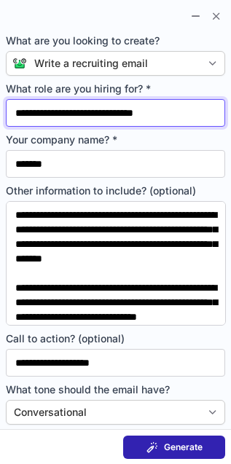
click at [77, 109] on input "**********" at bounding box center [115, 113] width 219 height 28
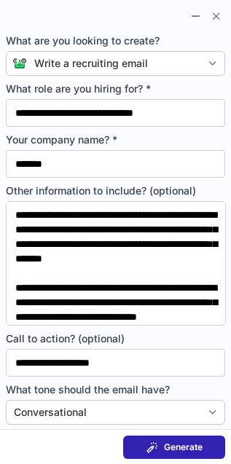
click at [176, 441] on span "Generate" at bounding box center [183, 447] width 39 height 12
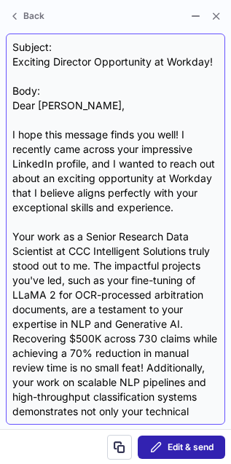
click at [9, 63] on div "Subject: Exciting Director Opportunity at Workday! Body: Dear Negar, I hope thi…" at bounding box center [115, 228] width 219 height 391
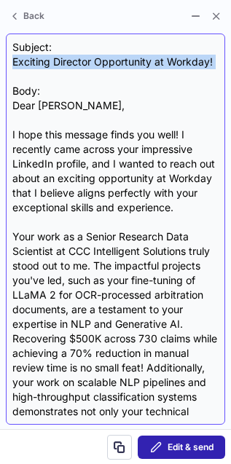
click at [9, 63] on div "Subject: Exciting Director Opportunity at Workday! Body: Dear Negar, I hope thi…" at bounding box center [115, 228] width 219 height 391
copy div "Exciting Director Opportunity at Workday!"
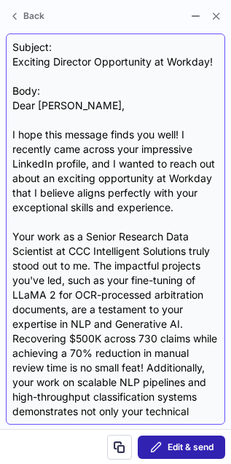
click at [15, 110] on div "Subject: Exciting Director Opportunity at Workday! Body: Dear Negar, I hope thi…" at bounding box center [115, 229] width 206 height 378
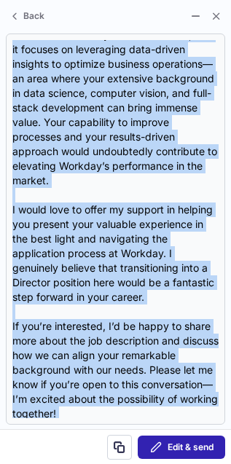
scroll to position [598, 0]
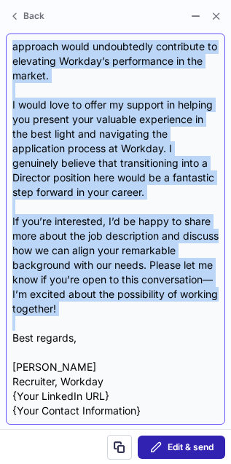
drag, startPoint x: 15, startPoint y: 110, endPoint x: 121, endPoint y: 324, distance: 238.7
click at [121, 324] on div "Subject: Exciting Director Opportunity at Workday! Body: Dear Negar, I hope thi…" at bounding box center [115, 229] width 206 height 378
copy div "Dear Negar, I hope this message finds you well! I recently came across your imp…"
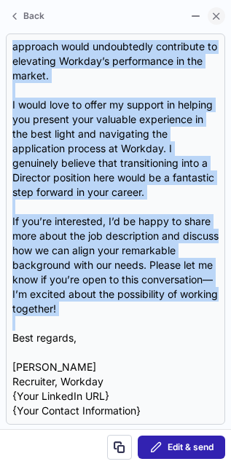
click at [210, 12] on span at bounding box center [216, 16] width 12 height 12
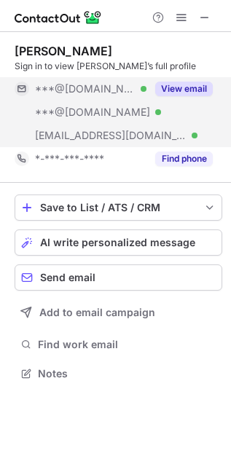
click at [188, 79] on div "View email" at bounding box center [179, 88] width 66 height 23
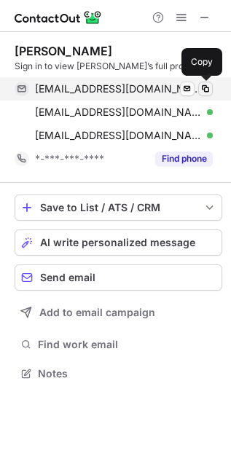
click at [209, 91] on span at bounding box center [206, 89] width 12 height 12
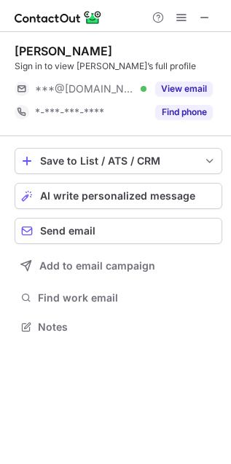
scroll to position [317, 231]
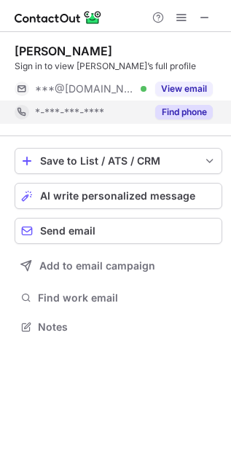
click at [186, 114] on button "Find phone" at bounding box center [184, 112] width 58 height 15
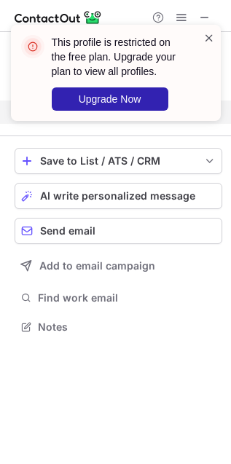
scroll to position [6, 7]
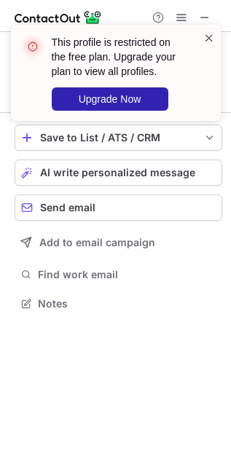
click at [208, 34] on span at bounding box center [209, 38] width 12 height 15
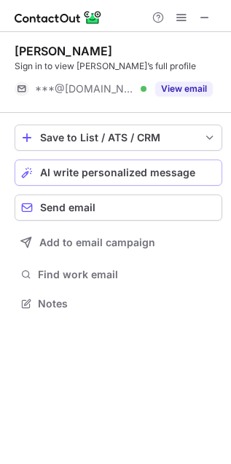
click at [132, 177] on span "AI write personalized message" at bounding box center [117, 173] width 155 height 12
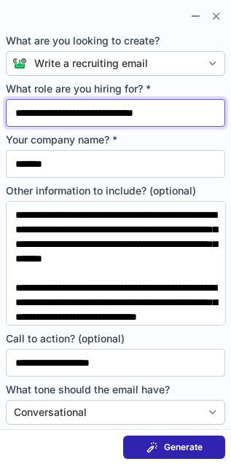
click at [74, 121] on input "**********" at bounding box center [115, 113] width 219 height 28
paste input "text"
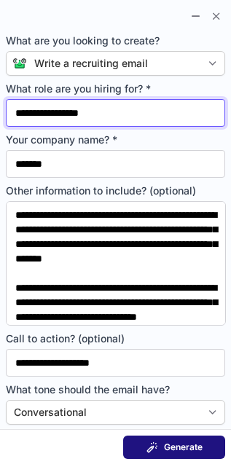
type input "**********"
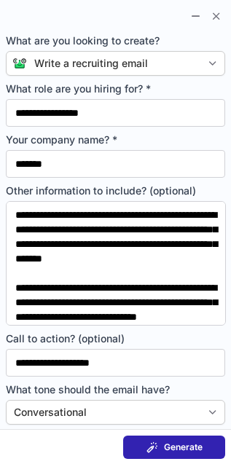
click at [157, 441] on span at bounding box center [152, 447] width 12 height 12
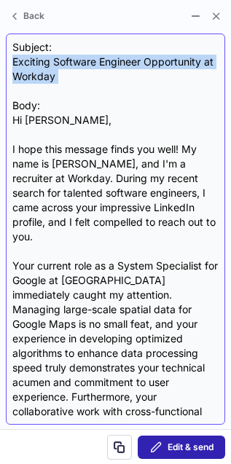
drag, startPoint x: 15, startPoint y: 67, endPoint x: 20, endPoint y: 90, distance: 23.1
click at [20, 90] on div "Subject: Exciting Software Engineer Opportunity at Workday Body: Hi Vani, I hop…" at bounding box center [115, 229] width 206 height 378
copy div "Exciting Software Engineer Opportunity at Workday"
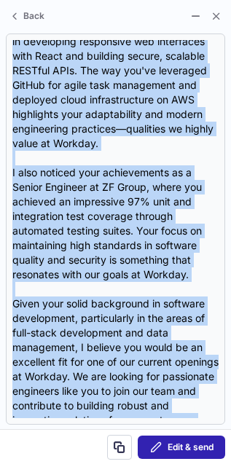
scroll to position [816, 0]
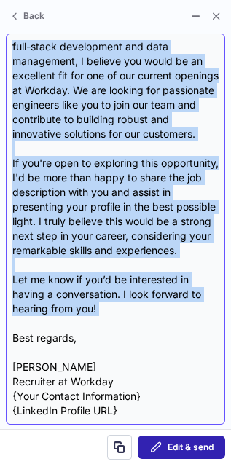
drag, startPoint x: 12, startPoint y: 117, endPoint x: 103, endPoint y: 317, distance: 220.6
click at [103, 317] on div "Subject: Exciting Software Engineer Opportunity at Workday Body: Hi Vani, I hop…" at bounding box center [115, 229] width 206 height 378
copy div "Hi Vani, I hope this message finds you well! My name is Thomas Peff, and I'm a …"
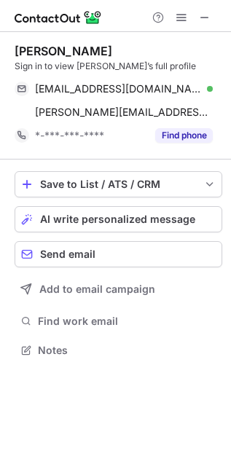
scroll to position [339, 231]
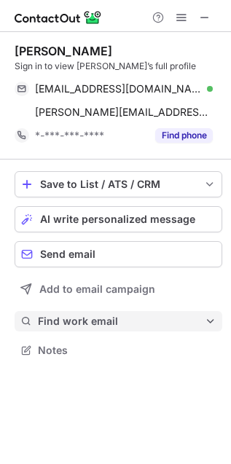
click at [71, 322] on span "Find work email" at bounding box center [121, 321] width 167 height 13
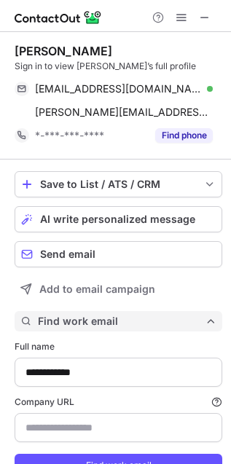
scroll to position [495, 221]
click at [71, 322] on span "Find work email" at bounding box center [121, 321] width 167 height 13
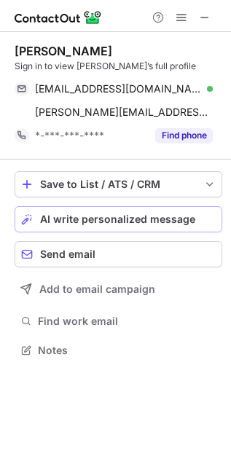
click at [103, 224] on span "AI write personalized message" at bounding box center [117, 219] width 155 height 12
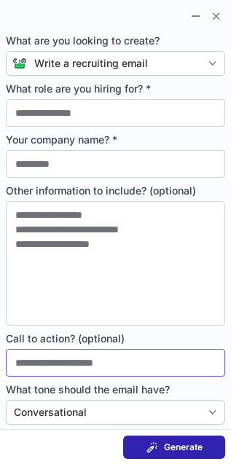
type input "**********"
type input "*******"
type textarea "**********"
type input "**********"
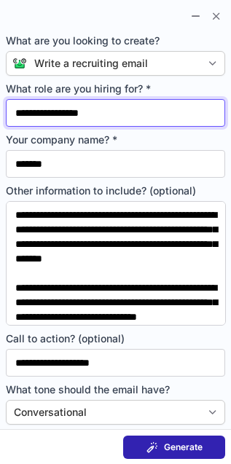
click at [108, 107] on input "**********" at bounding box center [115, 113] width 219 height 28
paste input "**********"
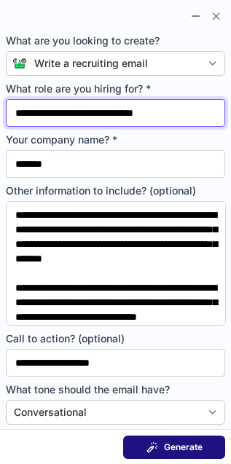
type input "**********"
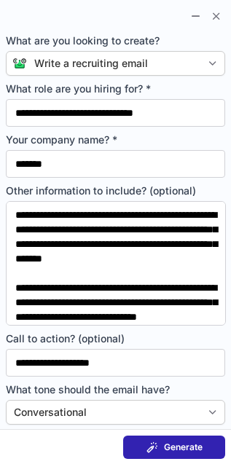
click at [173, 441] on span "Generate" at bounding box center [183, 447] width 39 height 12
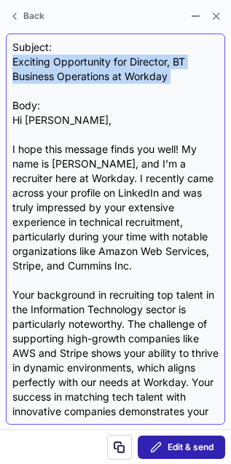
drag, startPoint x: 9, startPoint y: 64, endPoint x: 15, endPoint y: 95, distance: 31.1
click at [15, 95] on div "Subject: Exciting Opportunity for Director, BT Business Operations at Workday B…" at bounding box center [115, 228] width 219 height 391
copy div "Exciting Opportunity for Director, BT Business Operations at Workday"
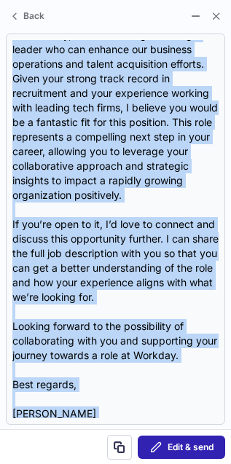
scroll to position [540, 0]
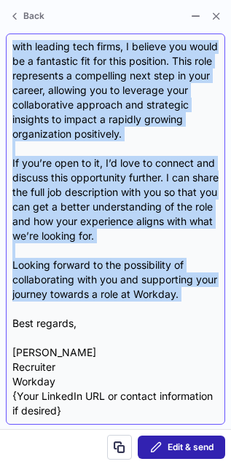
drag, startPoint x: 13, startPoint y: 122, endPoint x: 114, endPoint y: 315, distance: 216.9
click at [114, 315] on div "Subject: Exciting Opportunity for Director, BT Business Operations at Workday B…" at bounding box center [115, 229] width 206 height 378
copy div "Lo Ipsum, D sita cons adipisc elits doe temp! In utla et Dolore Magn, ali E’a m…"
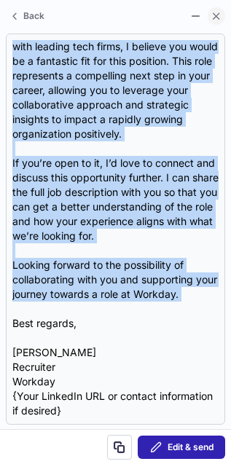
click at [211, 10] on span at bounding box center [216, 16] width 12 height 12
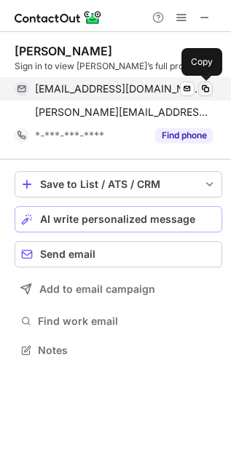
click at [198, 82] on button at bounding box center [205, 89] width 15 height 15
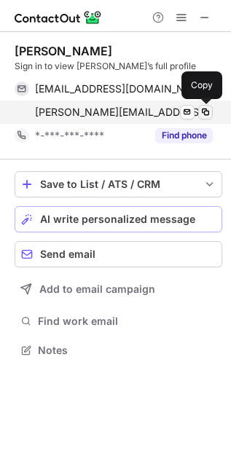
click at [204, 105] on button at bounding box center [205, 112] width 15 height 15
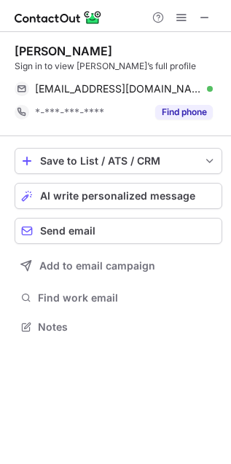
scroll to position [317, 231]
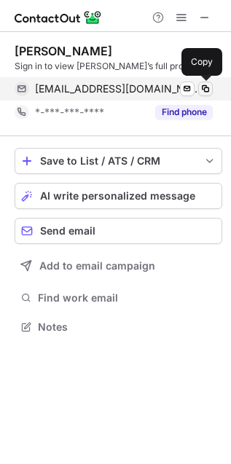
click at [202, 85] on span at bounding box center [206, 89] width 12 height 12
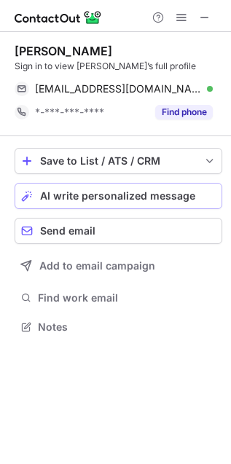
click at [82, 191] on span "AI write personalized message" at bounding box center [117, 196] width 155 height 12
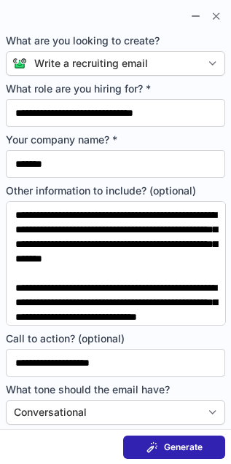
drag, startPoint x: 171, startPoint y: 446, endPoint x: -407, endPoint y: 417, distance: 578.9
click at [0, 417] on html "**********" at bounding box center [115, 232] width 231 height 464
click at [135, 439] on button "Generate" at bounding box center [174, 446] width 102 height 23
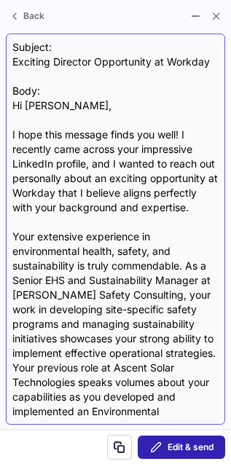
click at [12, 60] on div "Subject: Exciting Director Opportunity at Workday Body: Hi Pat, I hope this mes…" at bounding box center [115, 229] width 206 height 378
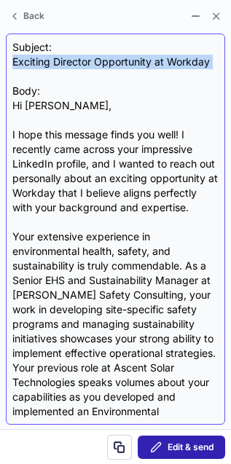
click at [12, 60] on div "Subject: Exciting Director Opportunity at Workday Body: Hi Pat, I hope this mes…" at bounding box center [115, 229] width 206 height 378
copy div "Exciting Director Opportunity at Workday"
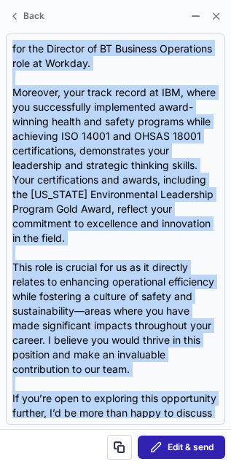
scroll to position [656, 0]
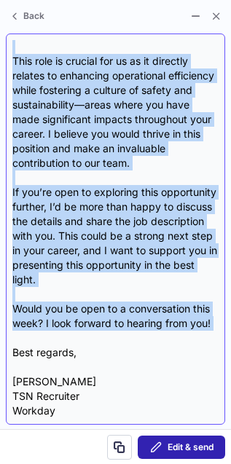
drag, startPoint x: 11, startPoint y: 104, endPoint x: 92, endPoint y: 340, distance: 249.6
click at [92, 340] on div "Subject: Exciting Director Opportunity at Workday Body: Hi Pat, I hope this mes…" at bounding box center [115, 228] width 219 height 391
copy div "Hi Pat, I hope this message finds you well! I recently came across your impress…"
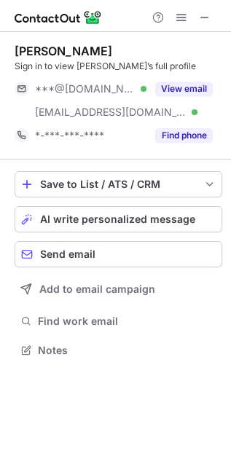
scroll to position [339, 231]
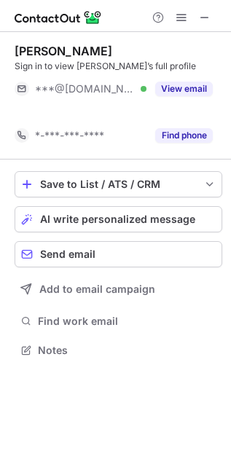
scroll to position [317, 231]
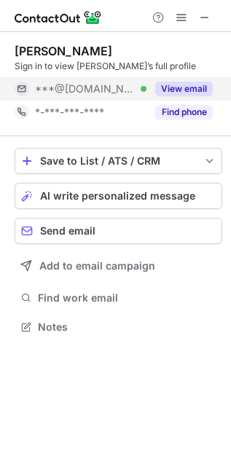
click at [166, 79] on div "View email" at bounding box center [179, 88] width 66 height 23
click at [190, 77] on div "View email" at bounding box center [179, 88] width 66 height 23
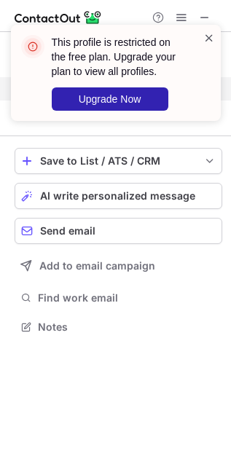
click at [208, 37] on span at bounding box center [209, 38] width 12 height 15
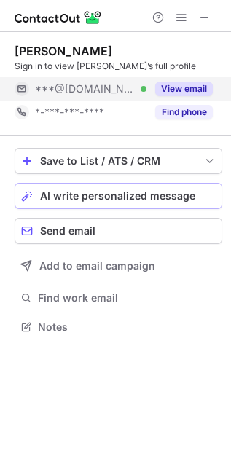
click at [144, 198] on span "AI write personalized message" at bounding box center [117, 196] width 155 height 12
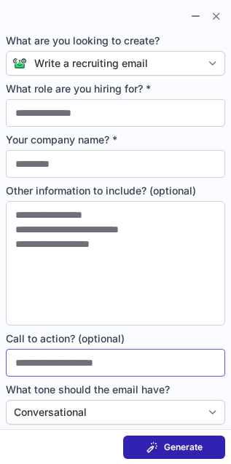
type input "**********"
type input "*******"
type textarea "**********"
type input "**********"
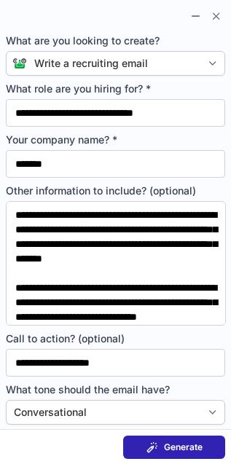
click at [200, 441] on span "Generate" at bounding box center [183, 447] width 39 height 12
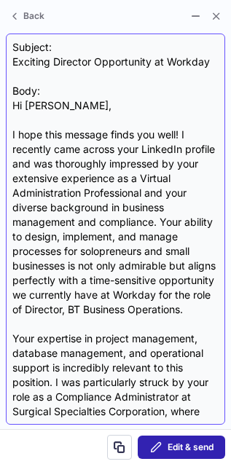
click at [13, 58] on div "Subject: Exciting Director Opportunity at Workday Body: Hi [PERSON_NAME], I hop…" at bounding box center [115, 229] width 206 height 378
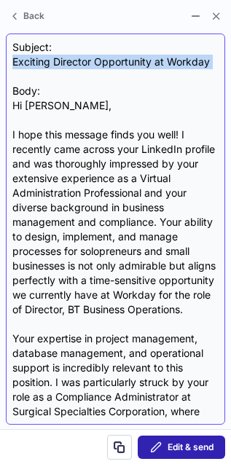
click at [13, 58] on div "Subject: Exciting Director Opportunity at Workday Body: Hi [PERSON_NAME], I hop…" at bounding box center [115, 229] width 206 height 378
copy div "Exciting Director Opportunity at Workday"
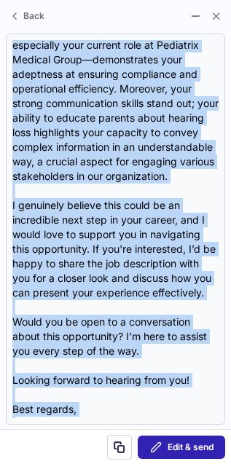
scroll to position [627, 0]
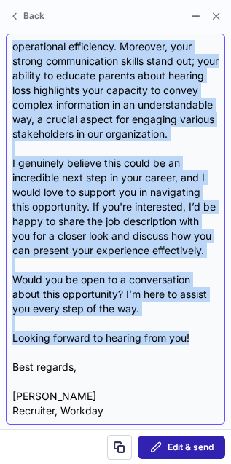
drag, startPoint x: 12, startPoint y: 103, endPoint x: 205, endPoint y: 335, distance: 302.5
click at [205, 335] on div "Subject: Exciting Director Opportunity at Workday Body: Hi [PERSON_NAME], I hop…" at bounding box center [115, 229] width 206 height 378
copy div "Hi [PERSON_NAME], I hope this message finds you well! I recently came across yo…"
